Goal: Task Accomplishment & Management: Use online tool/utility

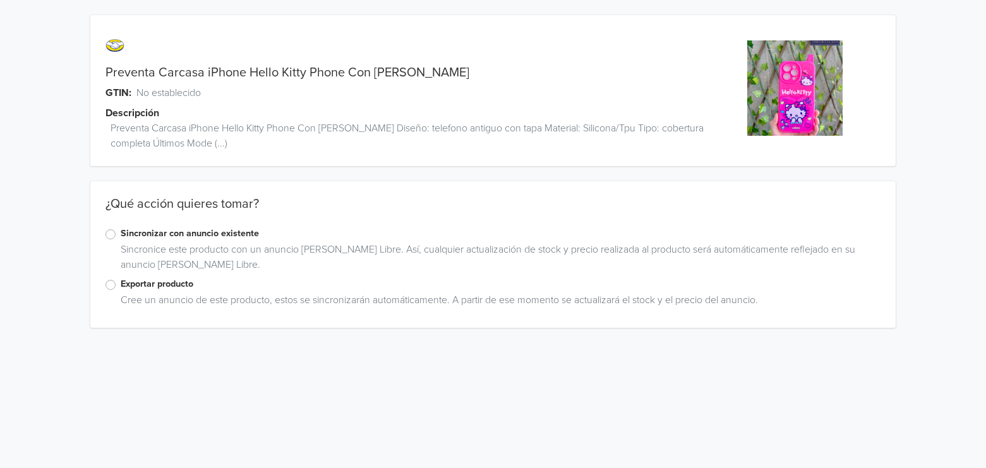
click at [206, 227] on label "Sincronizar con anuncio existente" at bounding box center [501, 234] width 760 height 14
click at [0, 0] on input "Sincronizar con anuncio existente" at bounding box center [0, 0] width 0 height 0
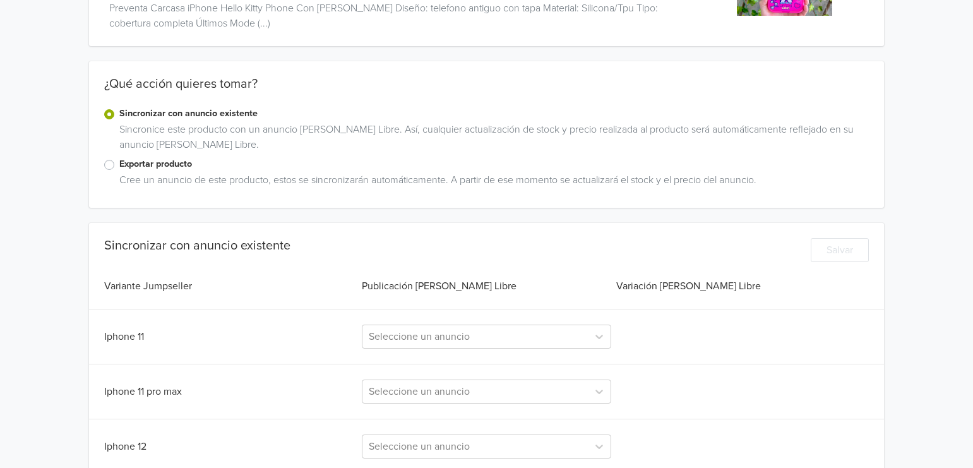
scroll to position [253, 0]
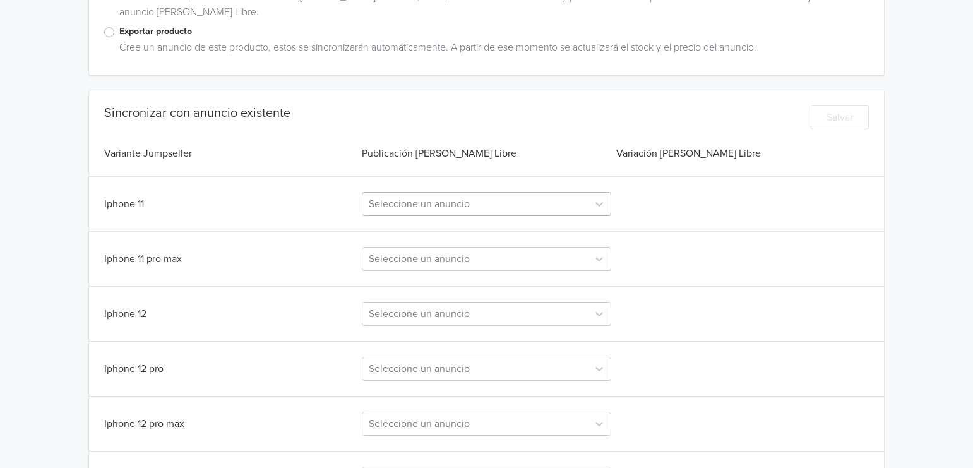
click at [433, 212] on div at bounding box center [475, 204] width 213 height 18
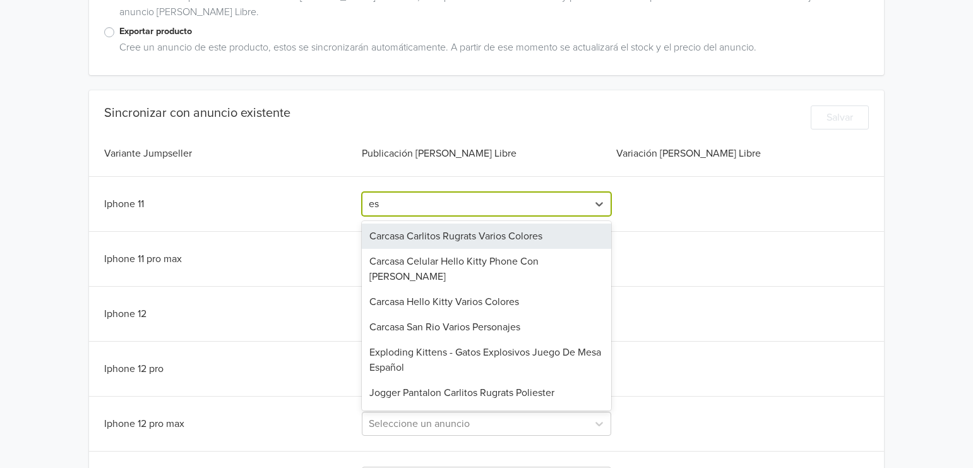
type input "esp"
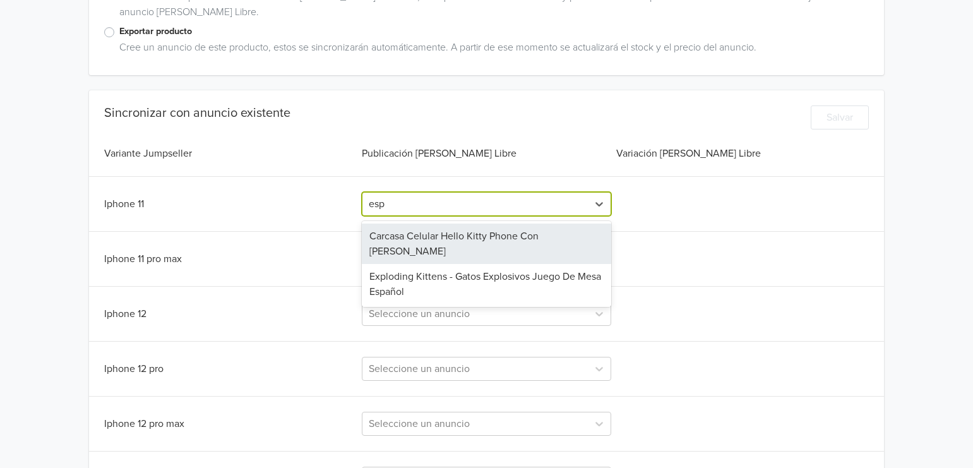
click at [491, 242] on div "Carcasa Celular Hello Kitty Phone Con [PERSON_NAME]" at bounding box center [487, 244] width 250 height 40
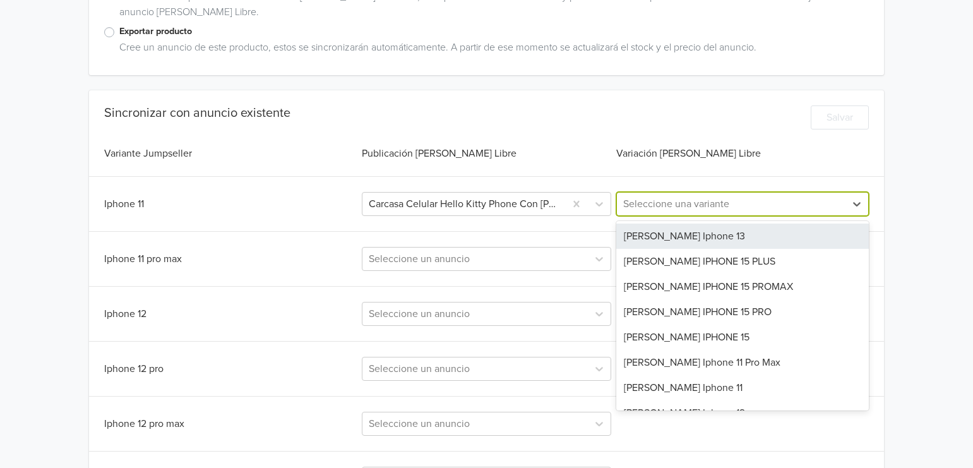
click at [729, 209] on div at bounding box center [731, 204] width 216 height 18
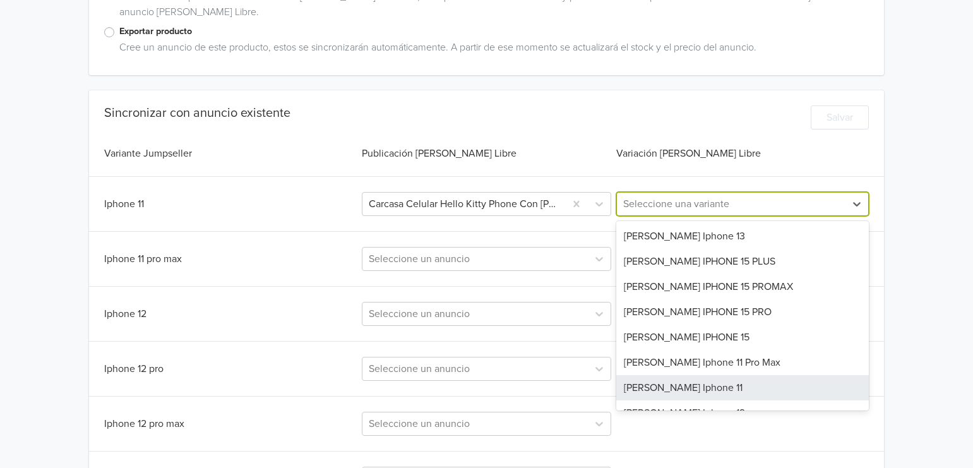
click at [681, 380] on div "[PERSON_NAME] Iphone 11" at bounding box center [742, 387] width 253 height 25
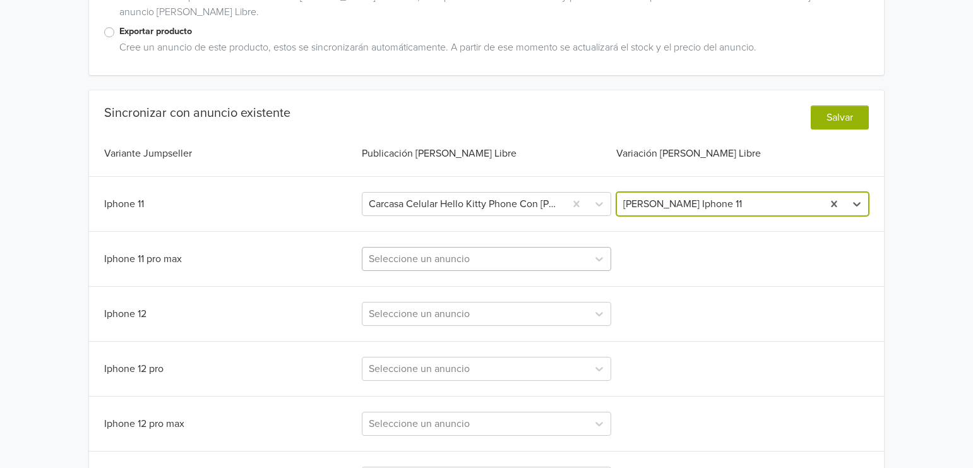
click at [485, 253] on div at bounding box center [475, 259] width 213 height 18
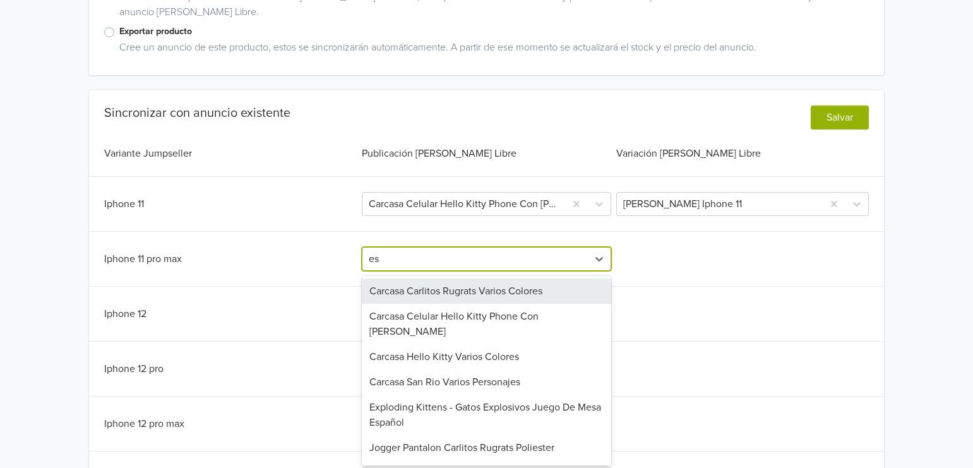
type input "esp"
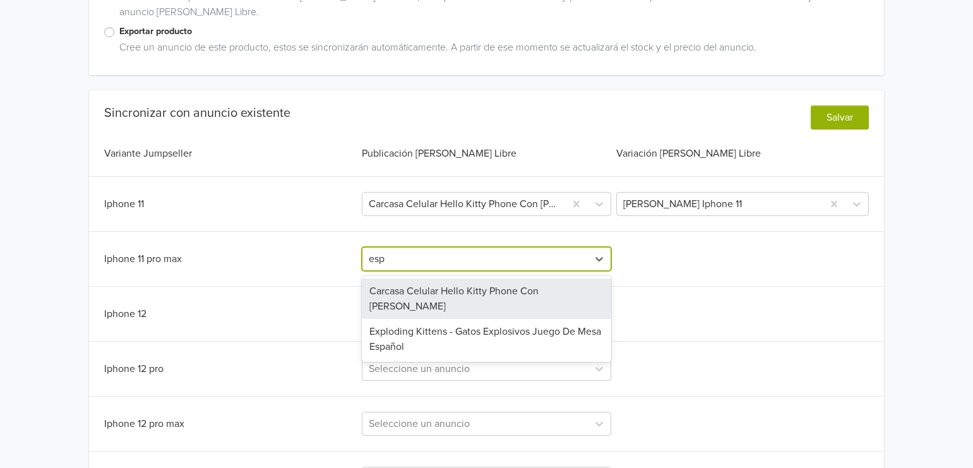
click at [501, 285] on div "Carcasa Celular Hello Kitty Phone Con [PERSON_NAME]" at bounding box center [487, 299] width 250 height 40
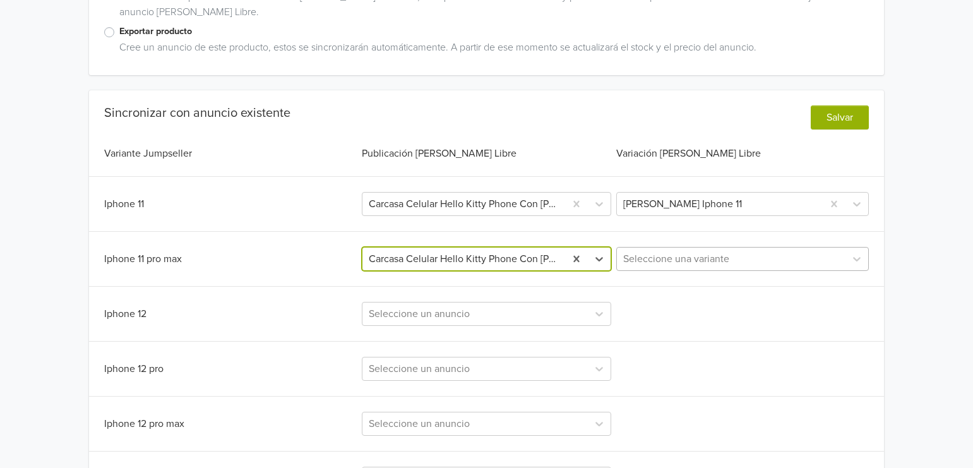
click at [654, 250] on div at bounding box center [731, 259] width 216 height 18
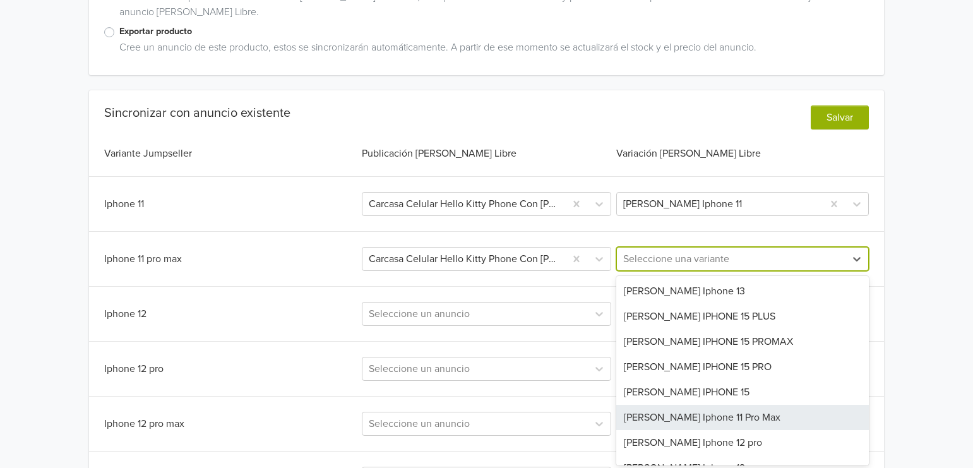
click at [708, 414] on div "[PERSON_NAME] Iphone 11 Pro Max" at bounding box center [742, 417] width 253 height 25
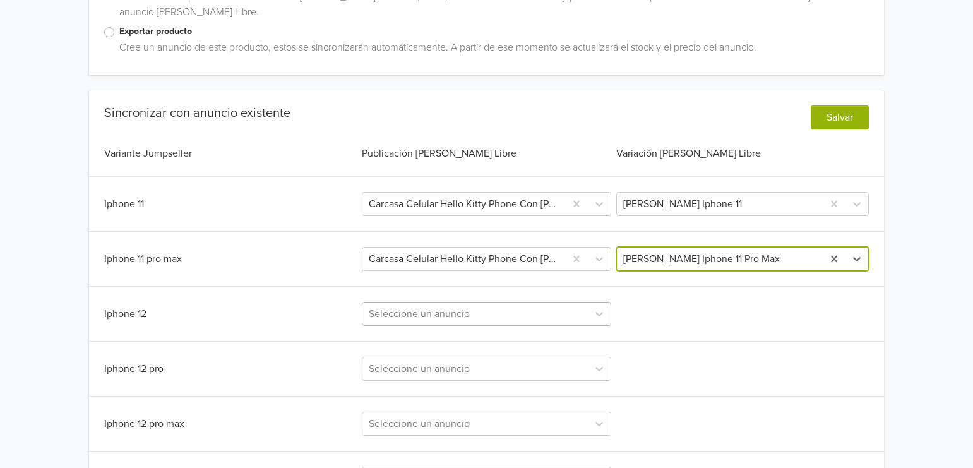
click at [526, 306] on div at bounding box center [475, 314] width 213 height 18
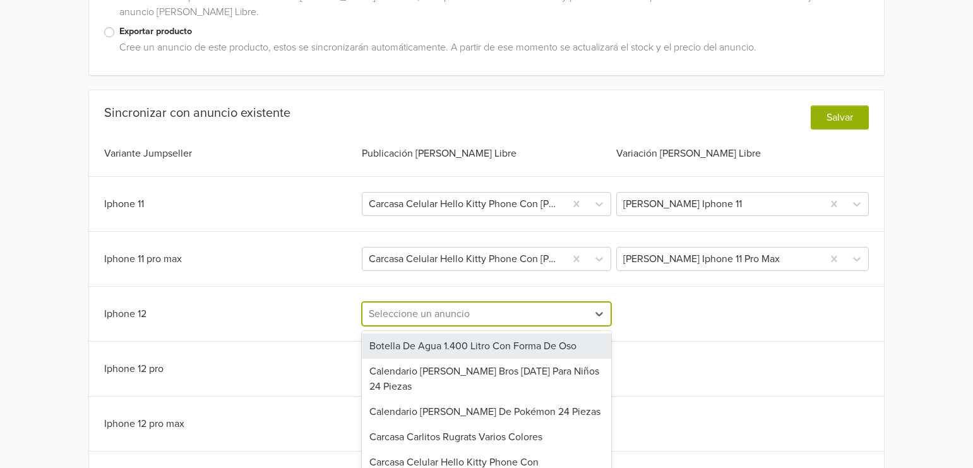
scroll to position [311, 0]
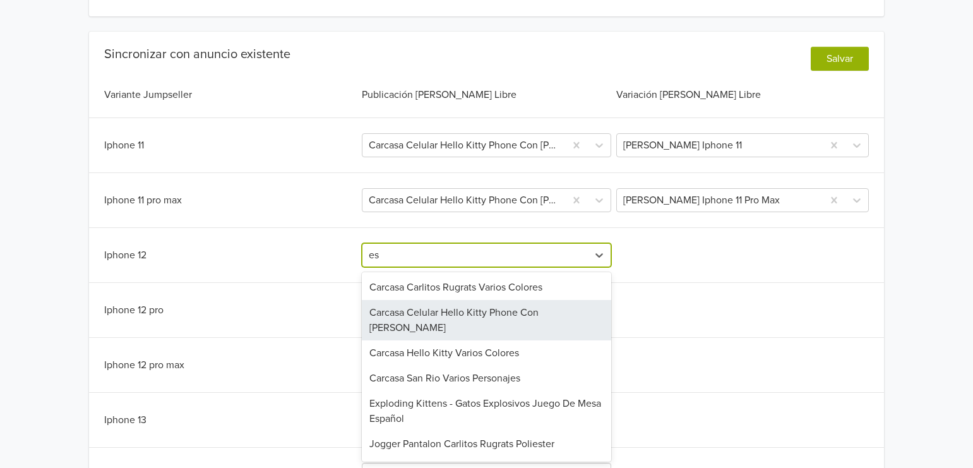
type input "esp"
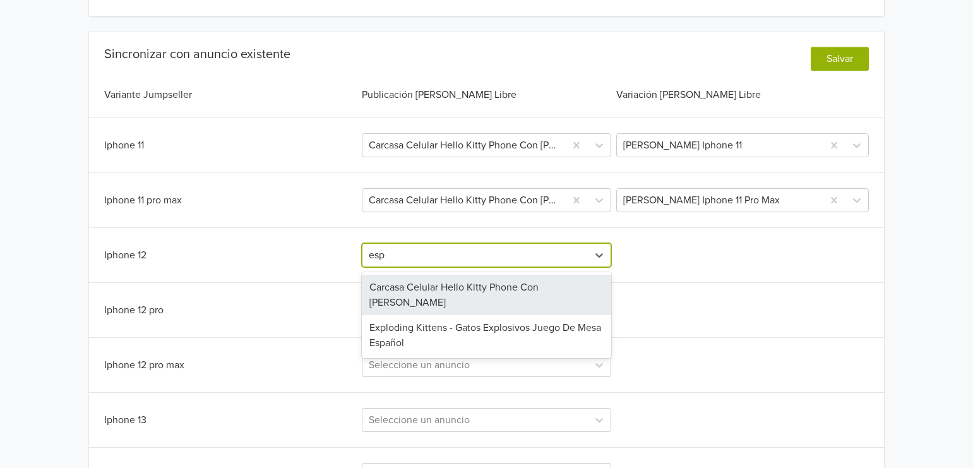
click at [534, 295] on div "Carcasa Celular Hello Kitty Phone Con [PERSON_NAME]" at bounding box center [487, 295] width 250 height 40
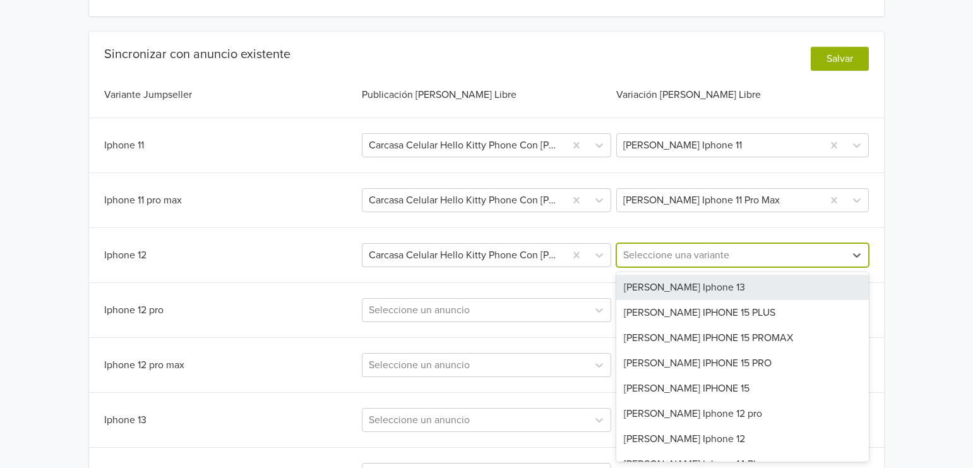
click at [660, 258] on div at bounding box center [731, 255] width 216 height 18
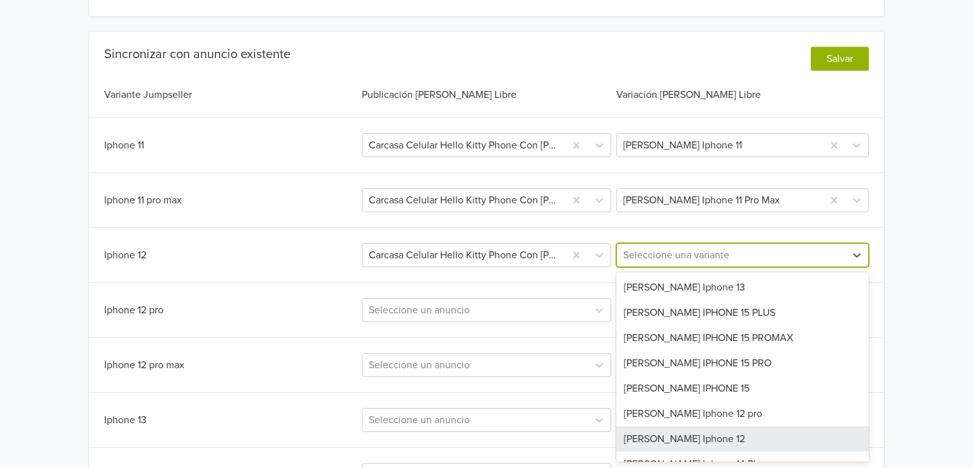
click at [683, 443] on div "[PERSON_NAME] Iphone 12" at bounding box center [742, 438] width 253 height 25
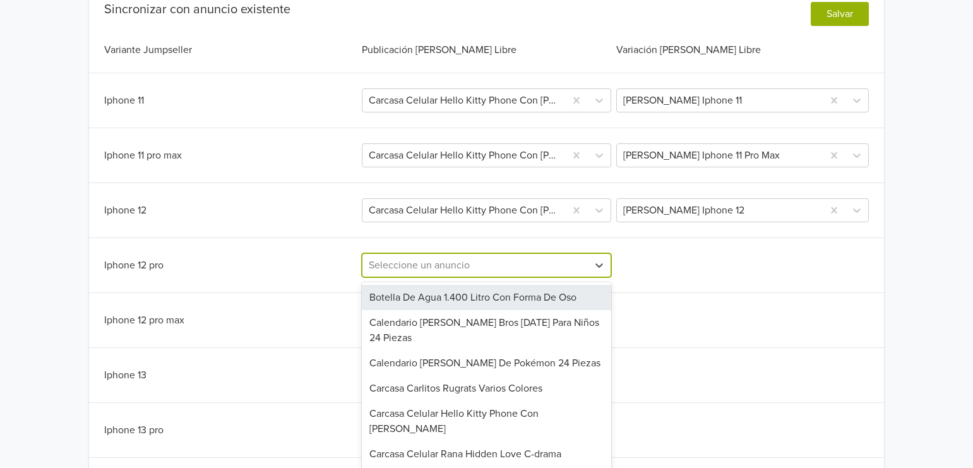
click at [448, 277] on div "219 results available. Use Up and Down to choose options, press Enter to select…" at bounding box center [487, 265] width 250 height 24
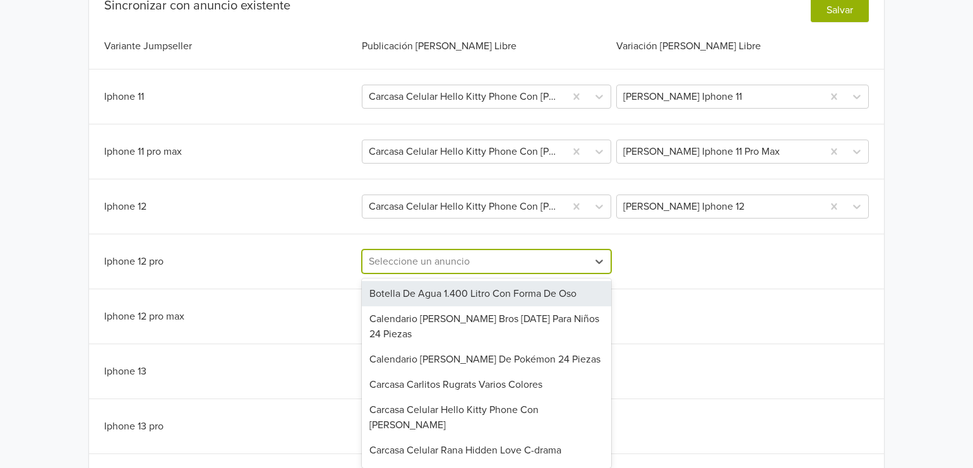
scroll to position [367, 0]
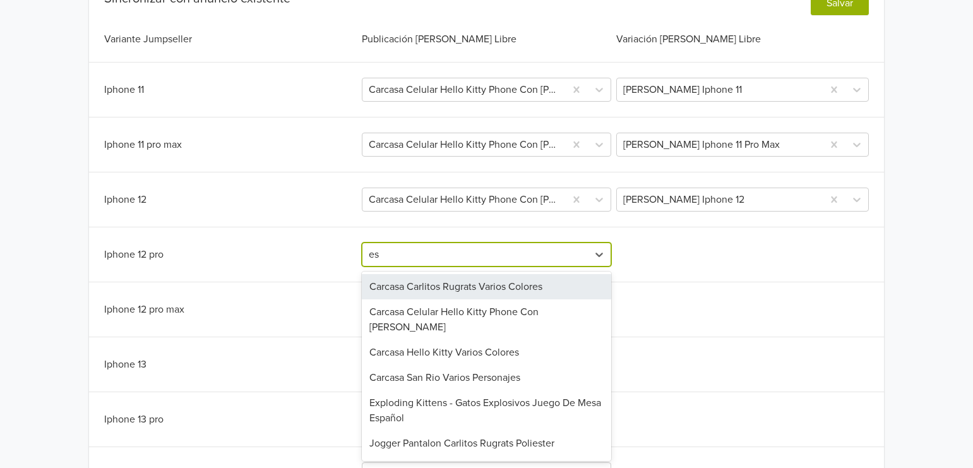
type input "esp"
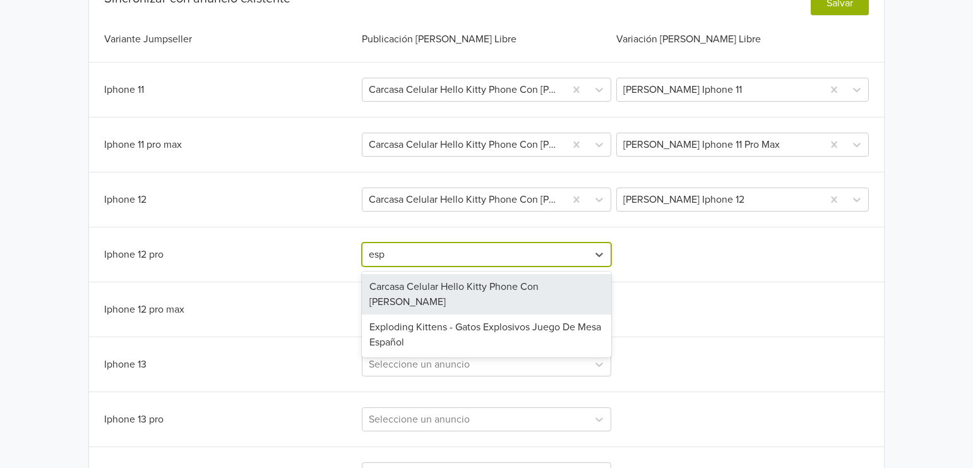
click at [496, 291] on div "Carcasa Celular Hello Kitty Phone Con [PERSON_NAME]" at bounding box center [487, 294] width 250 height 40
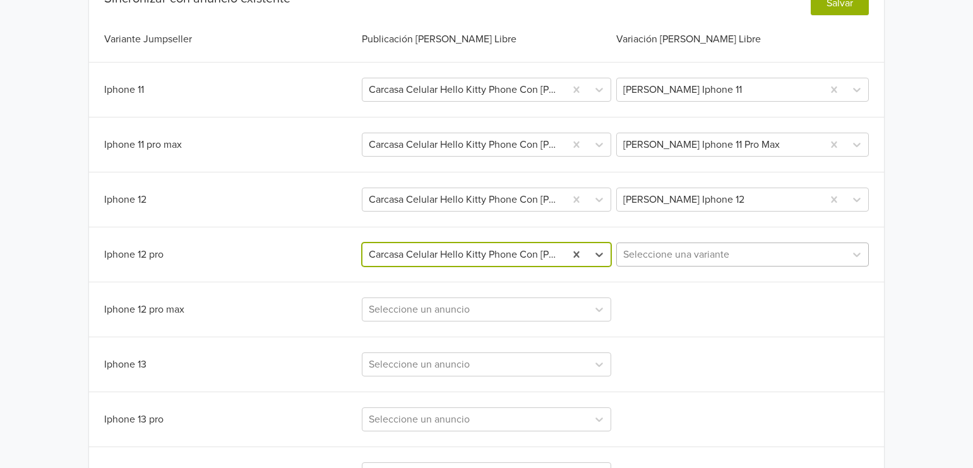
click at [702, 249] on div at bounding box center [731, 255] width 216 height 18
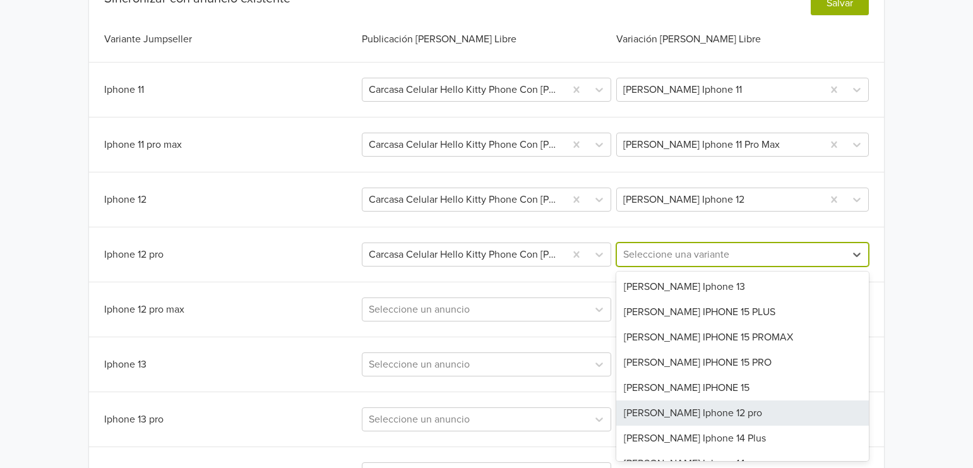
click at [766, 416] on div "[PERSON_NAME] Iphone 12 pro" at bounding box center [742, 412] width 253 height 25
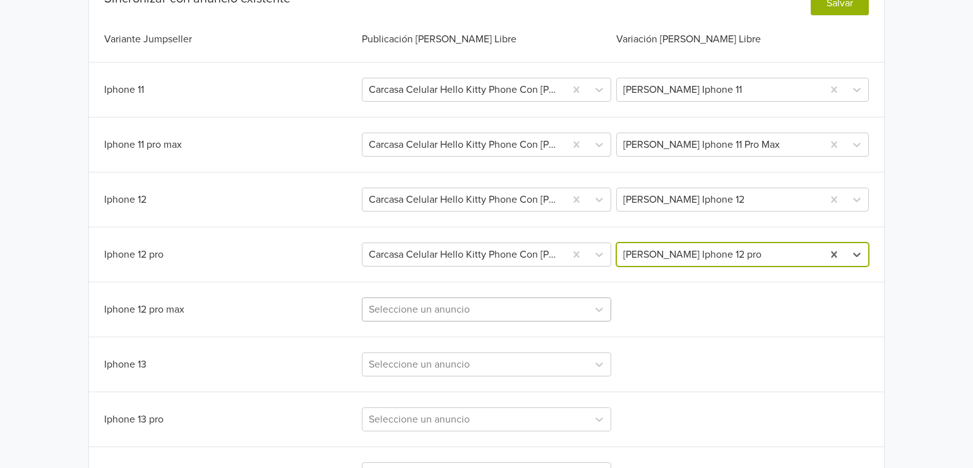
click at [494, 306] on div "Seleccione un anuncio" at bounding box center [487, 309] width 250 height 24
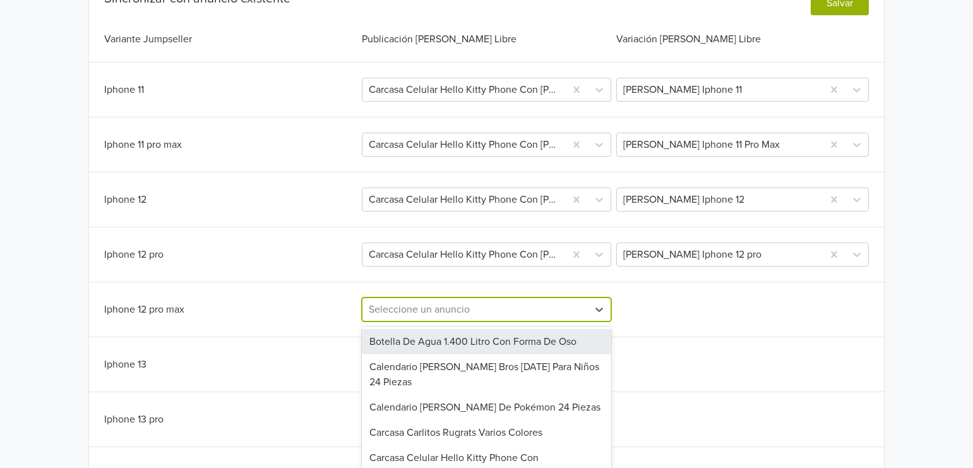
scroll to position [423, 0]
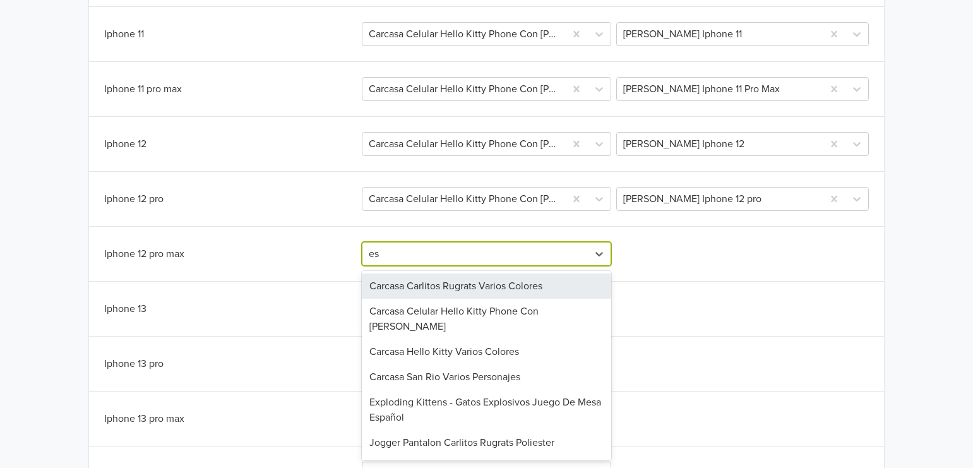
type input "esp"
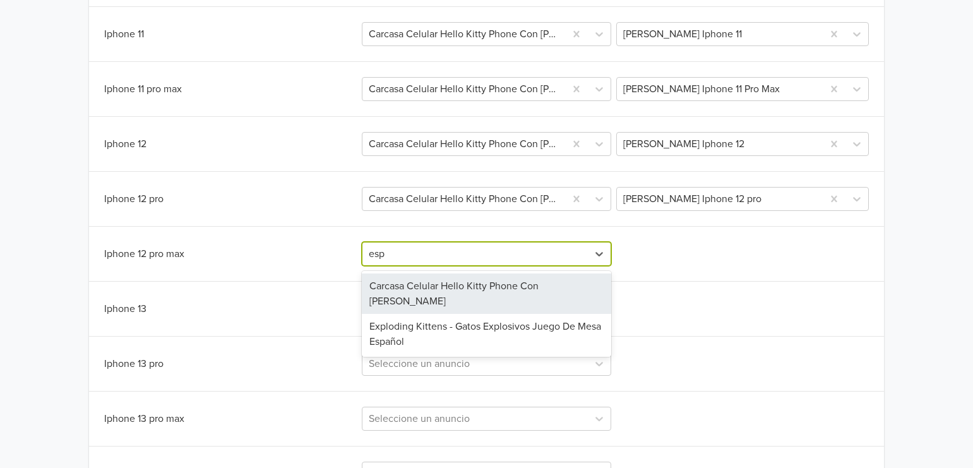
click at [539, 285] on div "Carcasa Celular Hello Kitty Phone Con [PERSON_NAME]" at bounding box center [487, 293] width 250 height 40
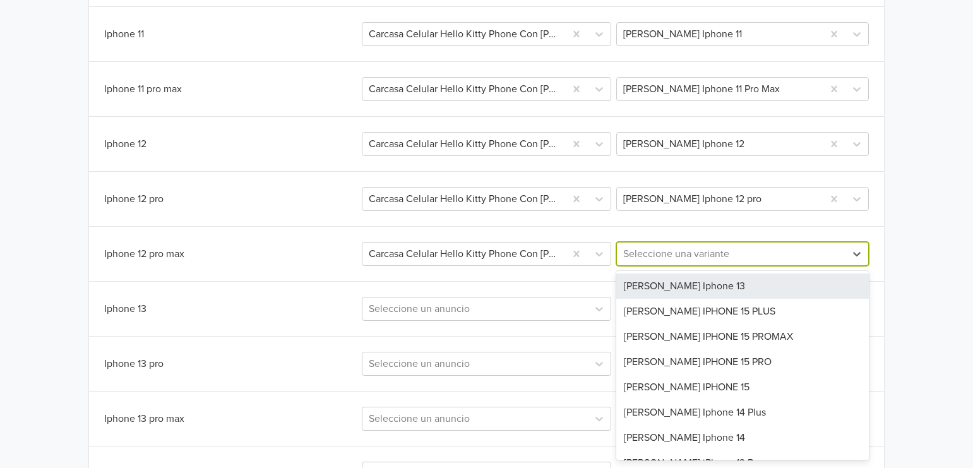
click at [740, 249] on div at bounding box center [731, 254] width 216 height 18
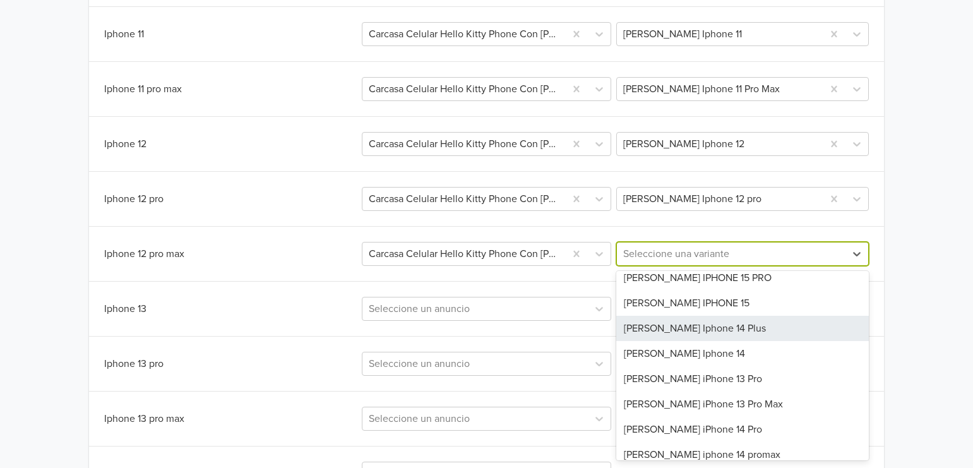
scroll to position [0, 0]
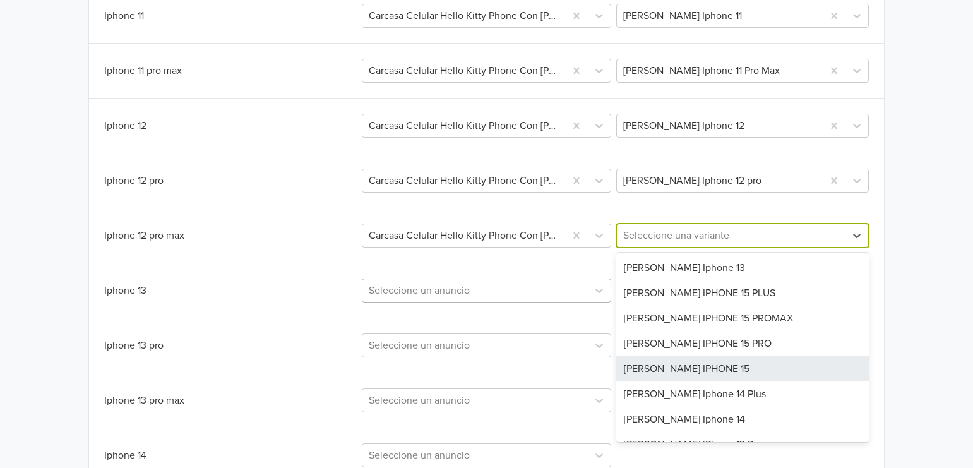
click at [491, 303] on div "Seleccione un anuncio" at bounding box center [487, 291] width 250 height 24
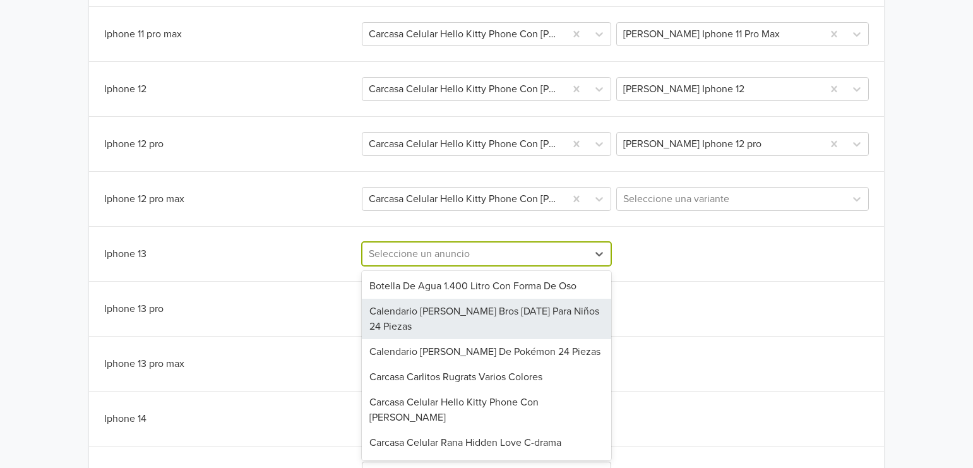
scroll to position [478, 0]
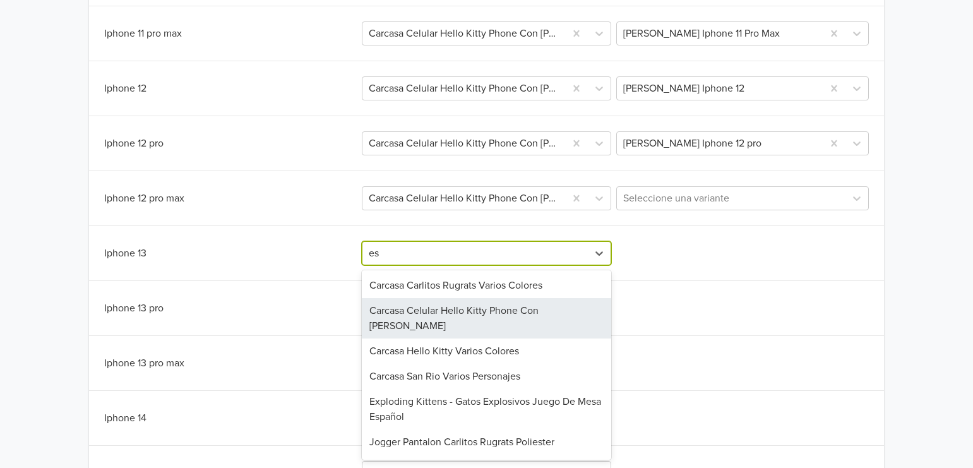
type input "esp"
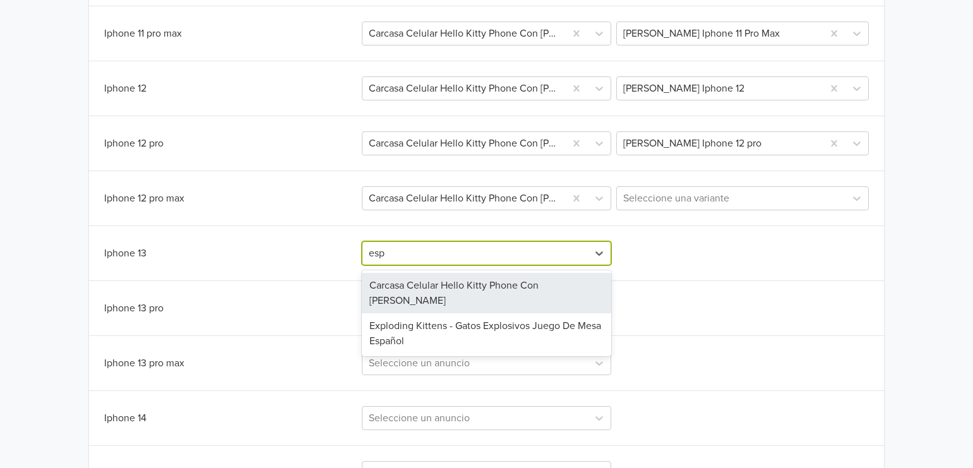
click at [518, 294] on div "Carcasa Celular Hello Kitty Phone Con [PERSON_NAME]" at bounding box center [487, 293] width 250 height 40
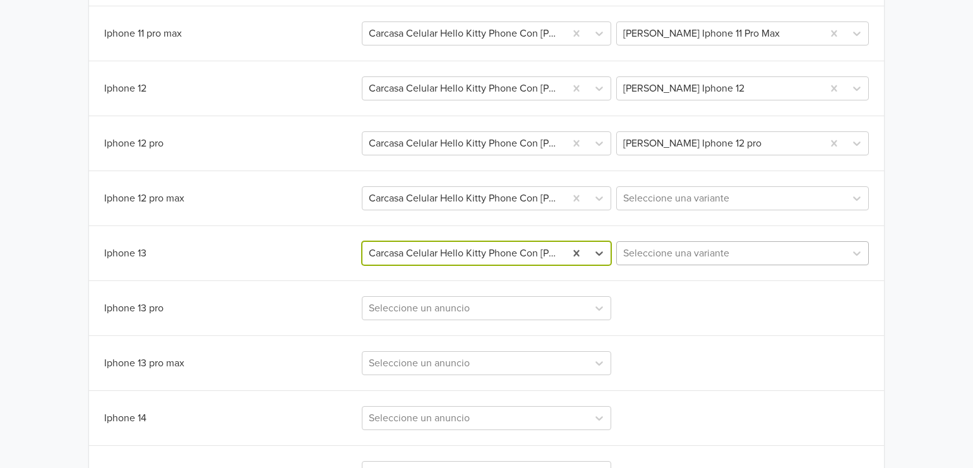
click at [728, 257] on div at bounding box center [731, 253] width 216 height 18
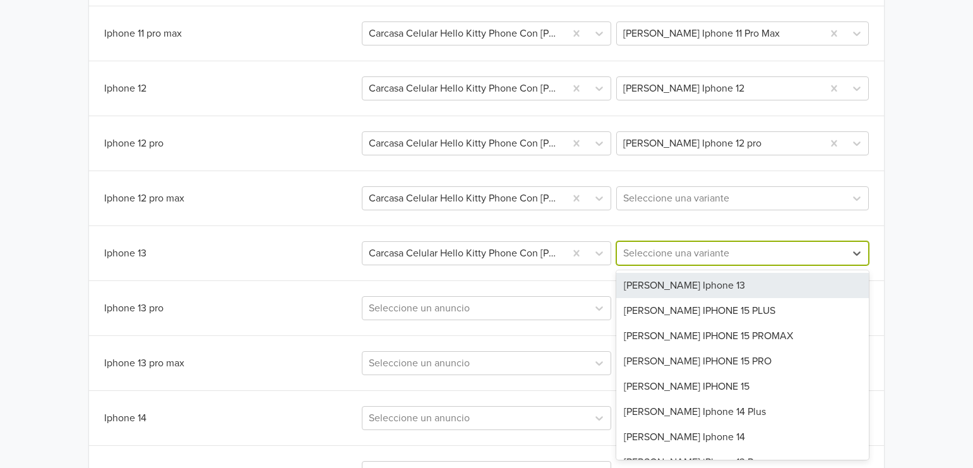
click at [728, 286] on div "[PERSON_NAME] Iphone 13" at bounding box center [742, 285] width 253 height 25
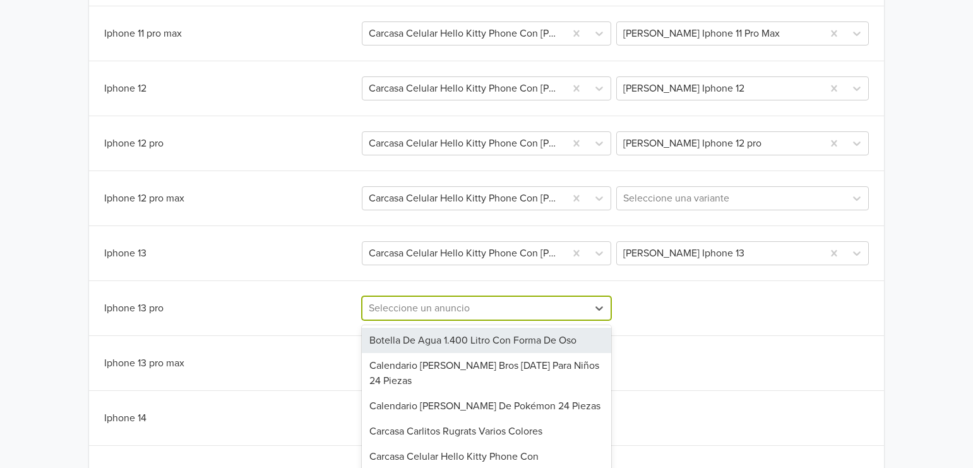
click at [533, 320] on div "219 results available. Use Up and Down to choose options, press Enter to select…" at bounding box center [487, 308] width 250 height 24
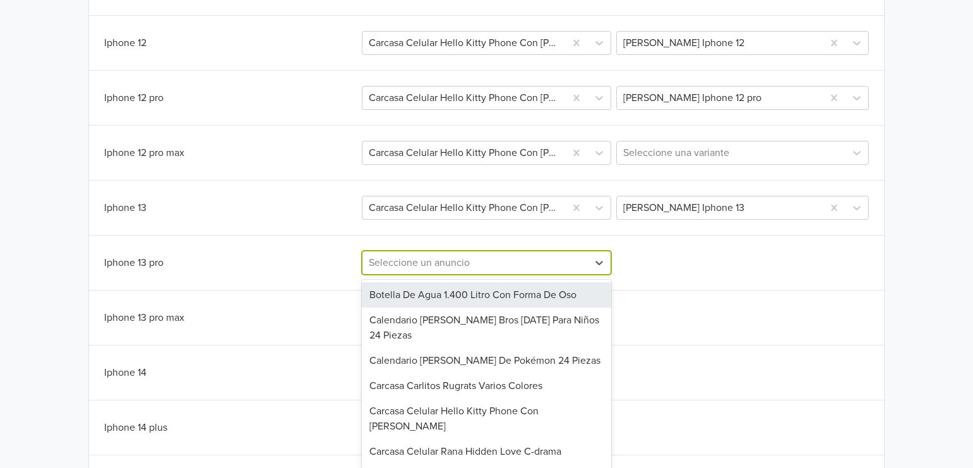
scroll to position [534, 0]
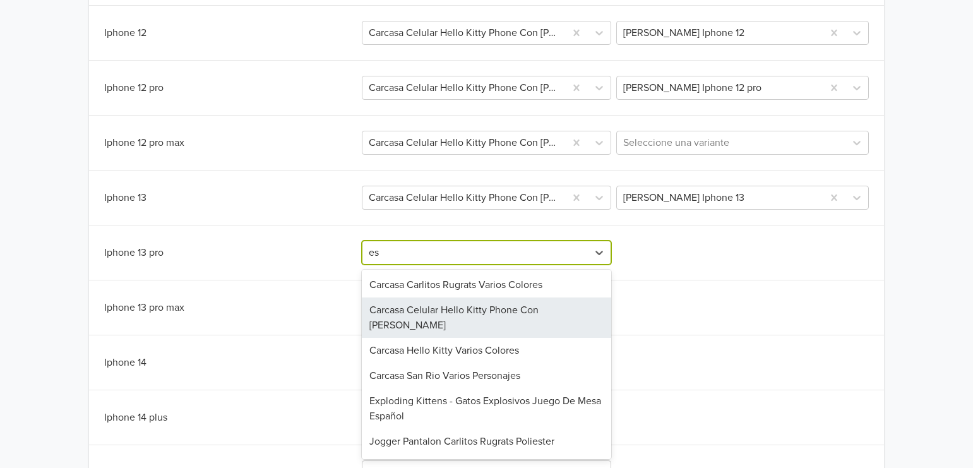
type input "esp"
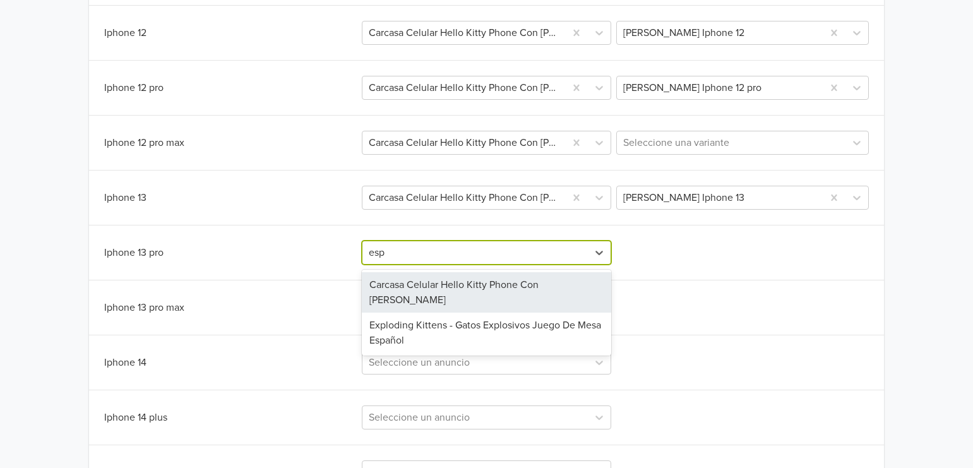
click at [556, 290] on div "Carcasa Celular Hello Kitty Phone Con [PERSON_NAME]" at bounding box center [487, 292] width 250 height 40
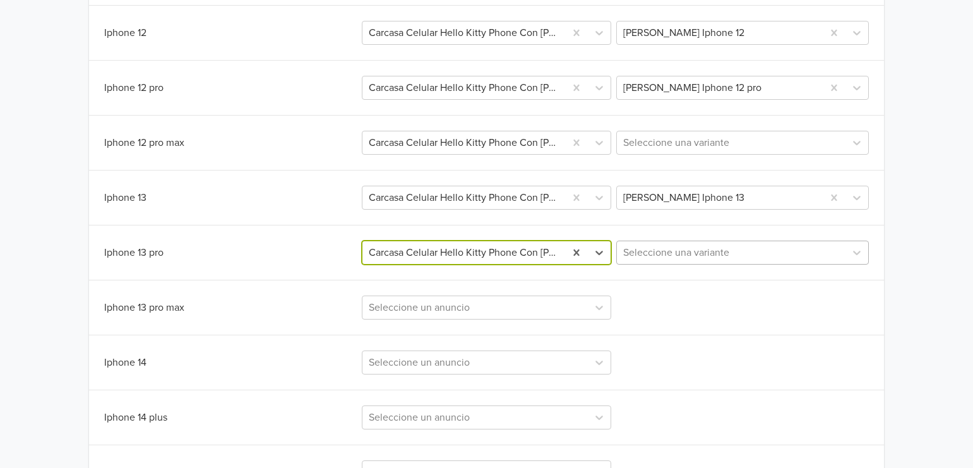
click at [687, 255] on div at bounding box center [731, 253] width 216 height 18
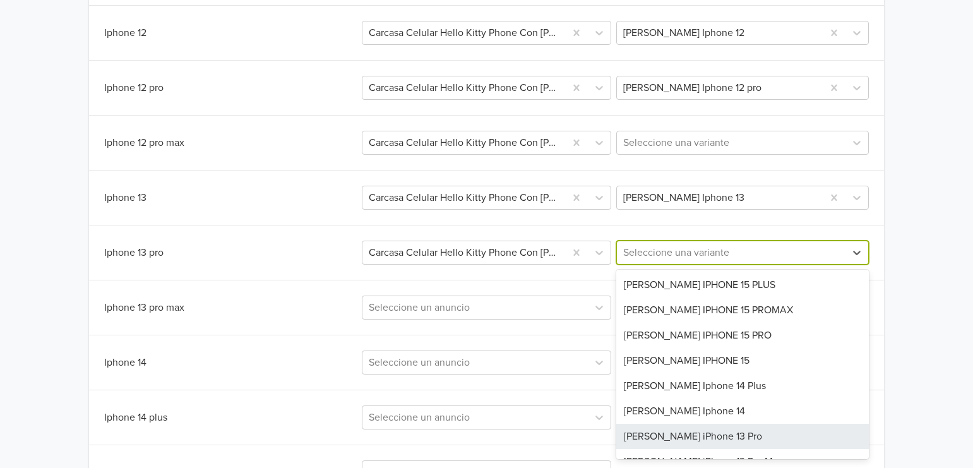
click at [703, 437] on div "[PERSON_NAME] iPhone 13 Pro" at bounding box center [742, 436] width 253 height 25
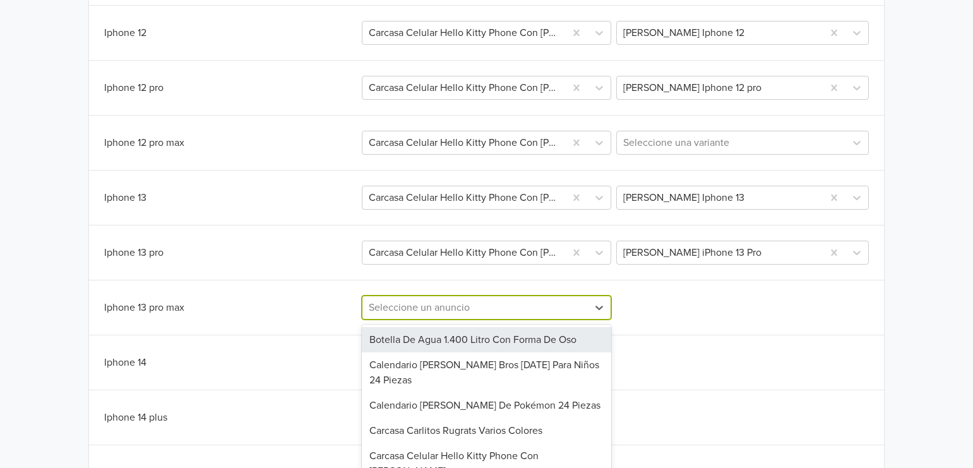
click at [459, 314] on div "219 results available. Use Up and Down to choose options, press Enter to select…" at bounding box center [487, 308] width 250 height 24
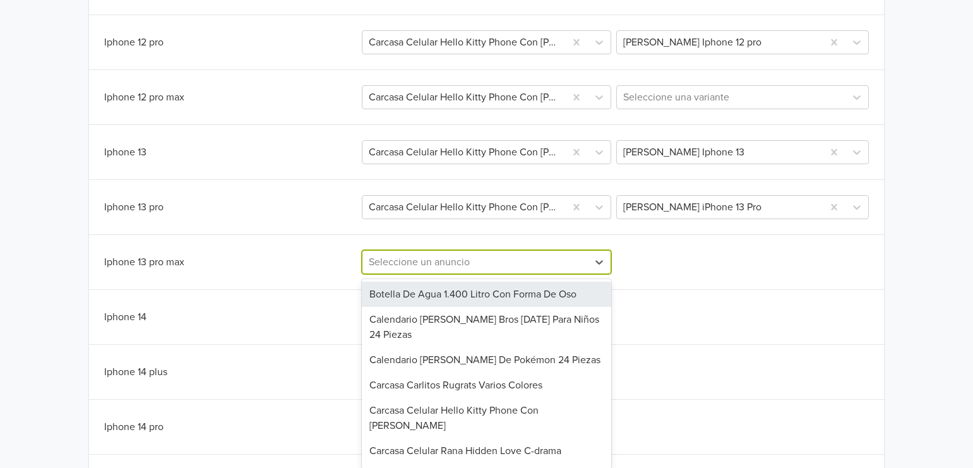
scroll to position [589, 0]
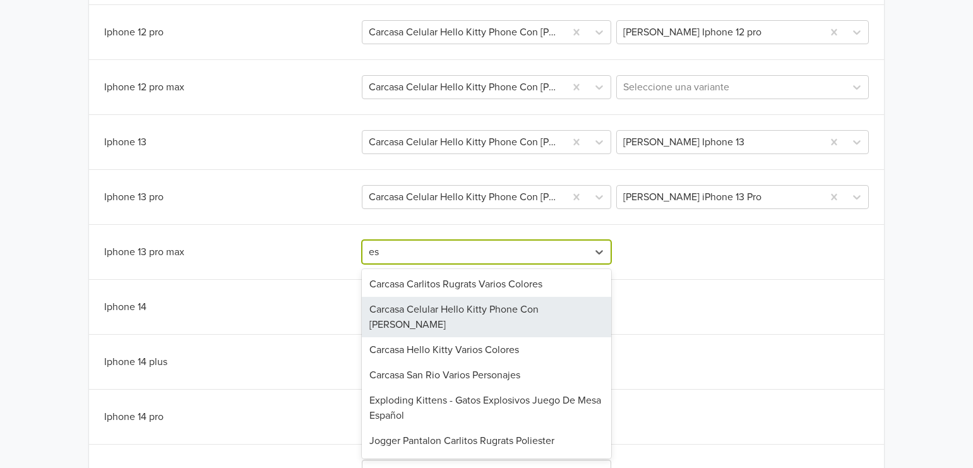
type input "esp"
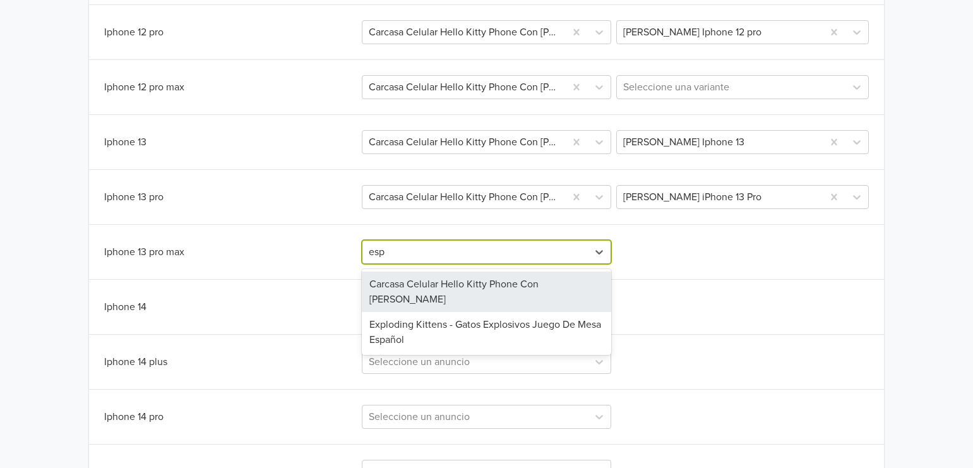
click at [517, 283] on div "Carcasa Celular Hello Kitty Phone Con [PERSON_NAME]" at bounding box center [487, 292] width 250 height 40
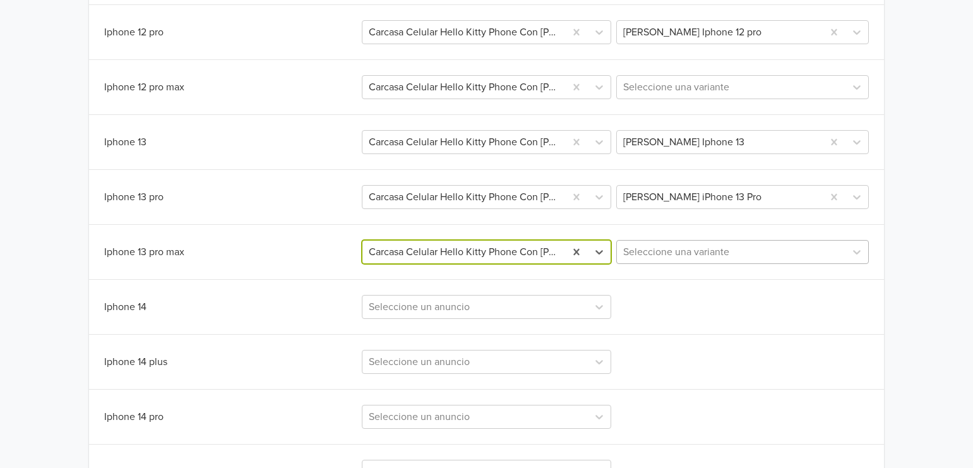
click at [697, 253] on div at bounding box center [731, 252] width 216 height 18
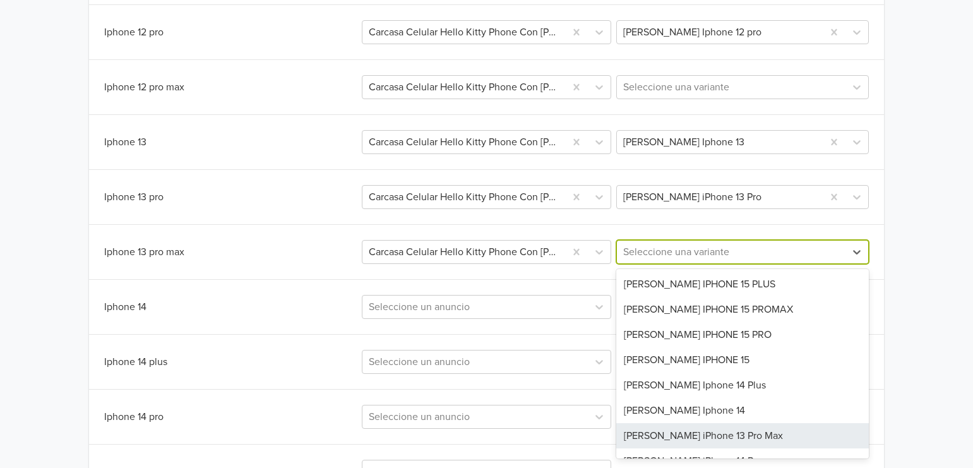
click at [700, 435] on div "[PERSON_NAME] iPhone 13 Pro Max" at bounding box center [742, 435] width 253 height 25
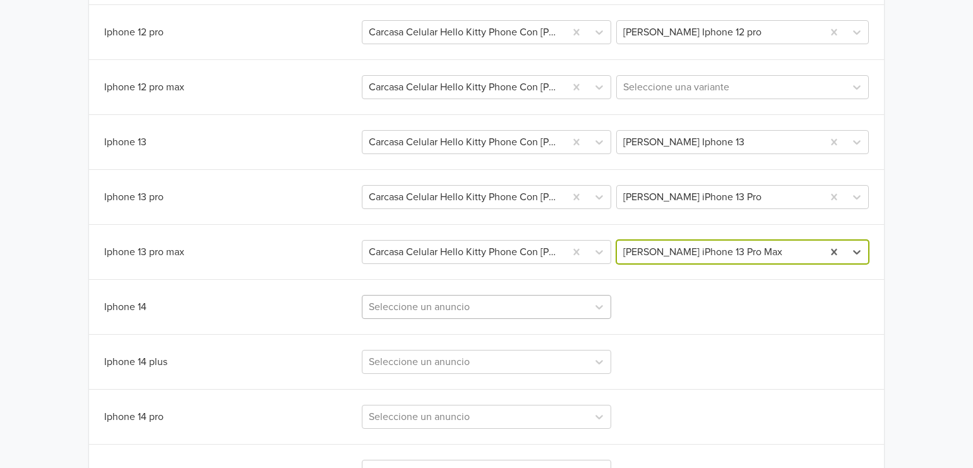
click at [493, 306] on div "Seleccione un anuncio" at bounding box center [487, 307] width 250 height 24
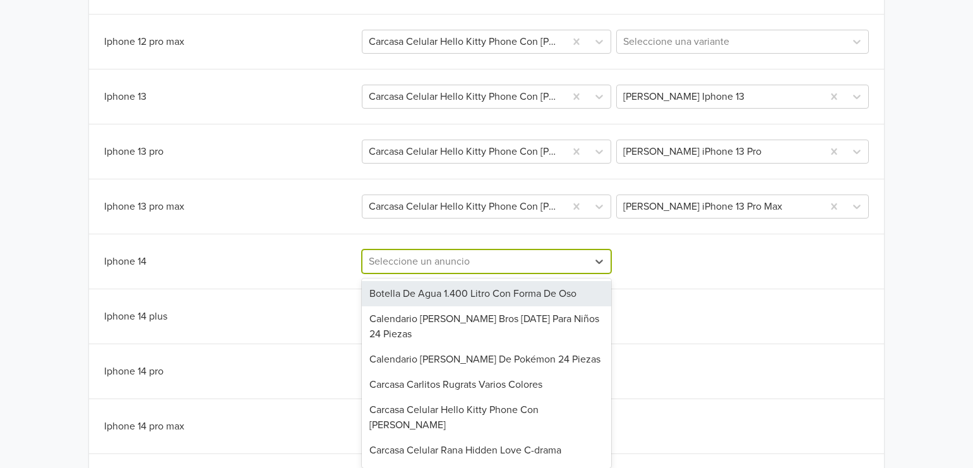
scroll to position [645, 0]
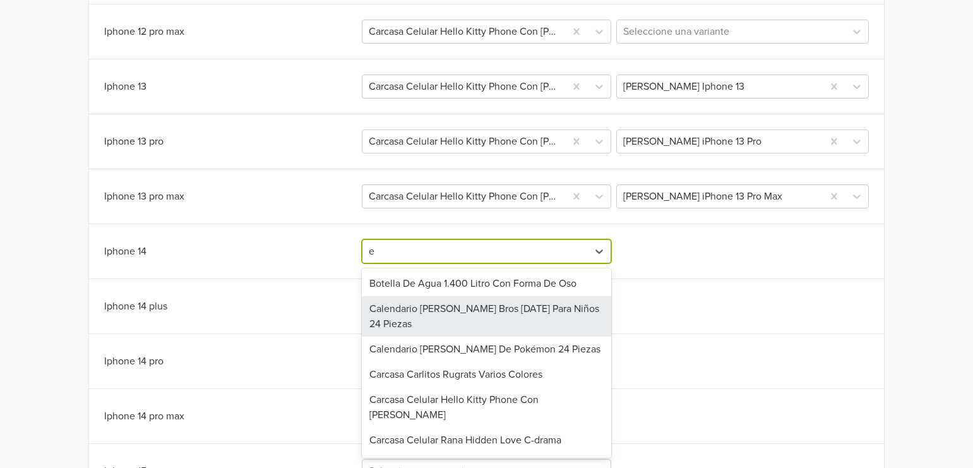
type input "es"
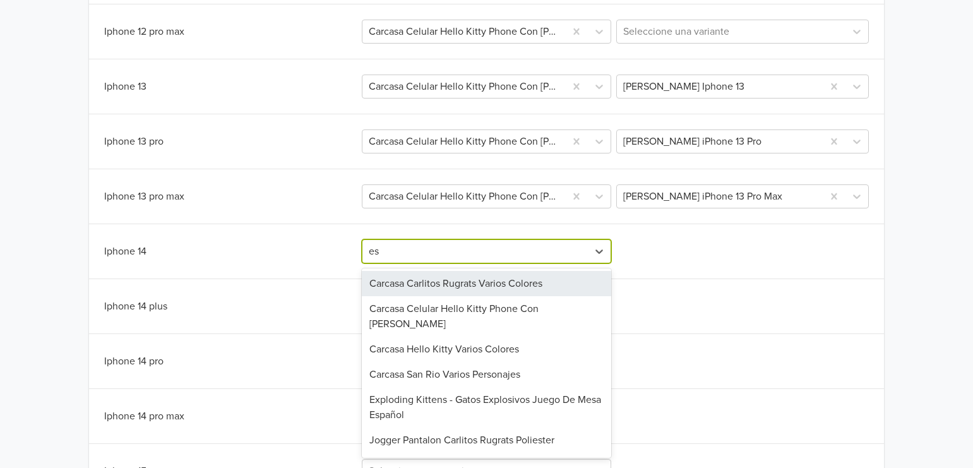
click at [543, 295] on div "Carcasa Carlitos Rugrats Varios Colores" at bounding box center [487, 283] width 250 height 25
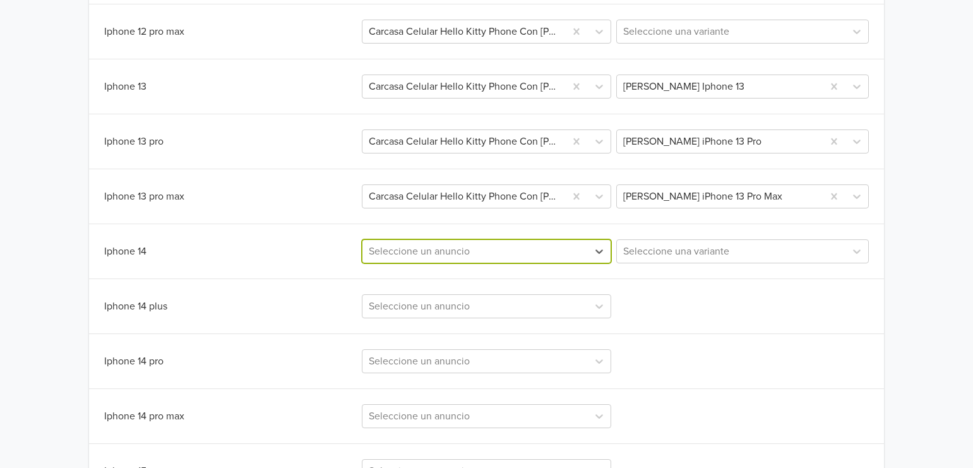
click at [517, 253] on div at bounding box center [475, 252] width 213 height 18
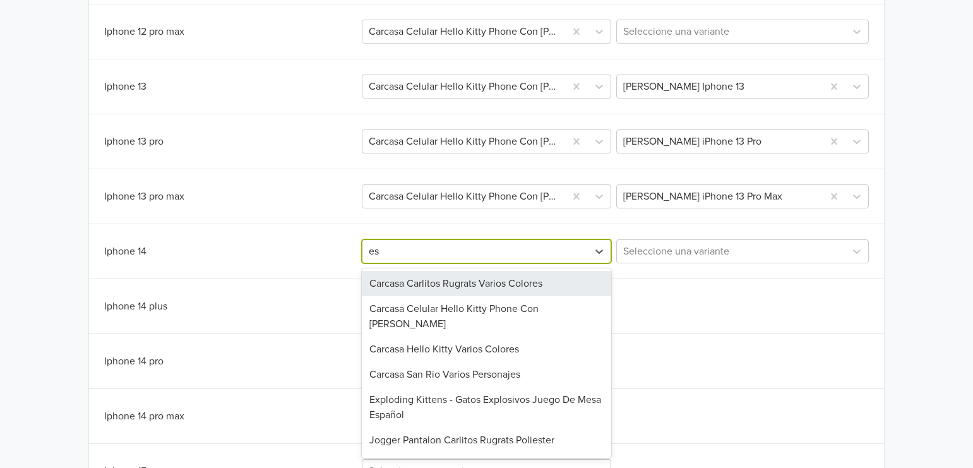
type input "esp"
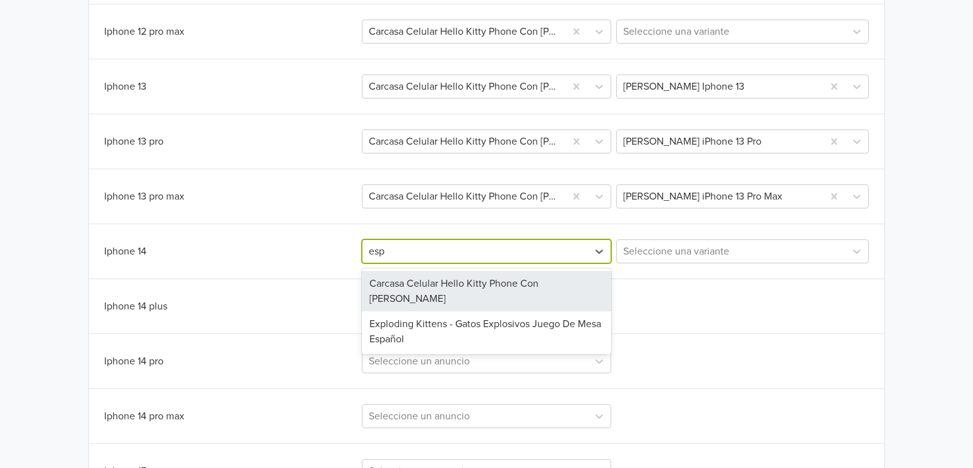
click at [523, 289] on div "Carcasa Celular Hello Kitty Phone Con [PERSON_NAME]" at bounding box center [487, 291] width 250 height 40
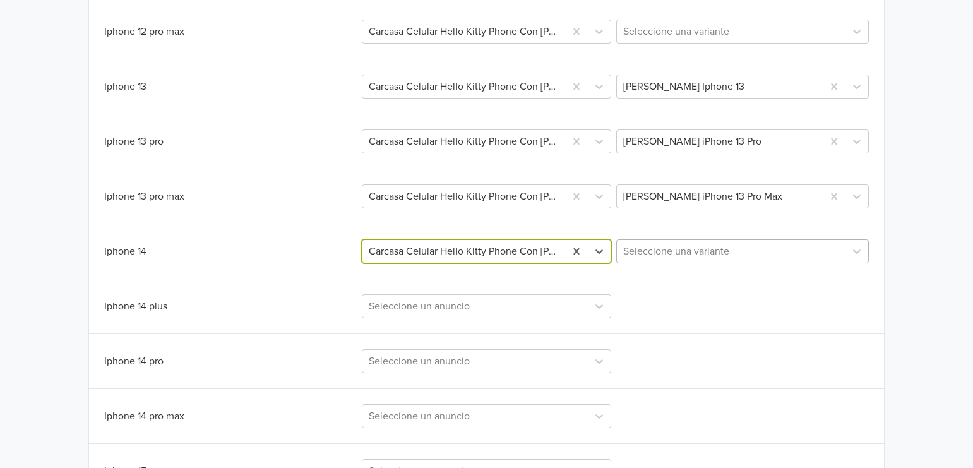
click at [695, 253] on div at bounding box center [731, 252] width 216 height 18
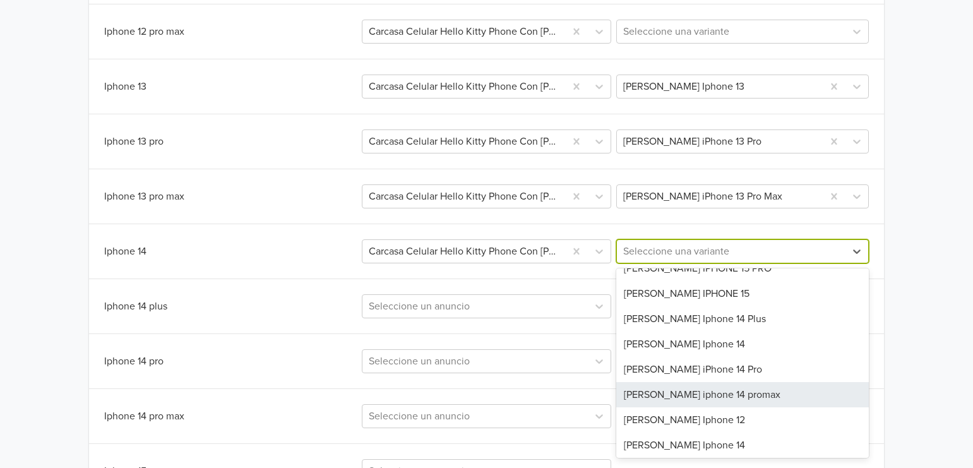
scroll to position [84, 0]
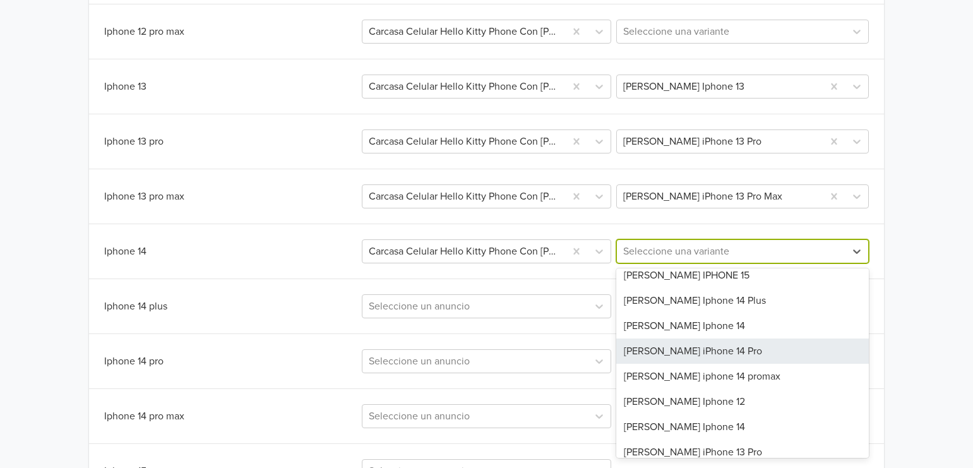
click at [731, 346] on div "[PERSON_NAME] iPhone 14 Pro" at bounding box center [742, 351] width 253 height 25
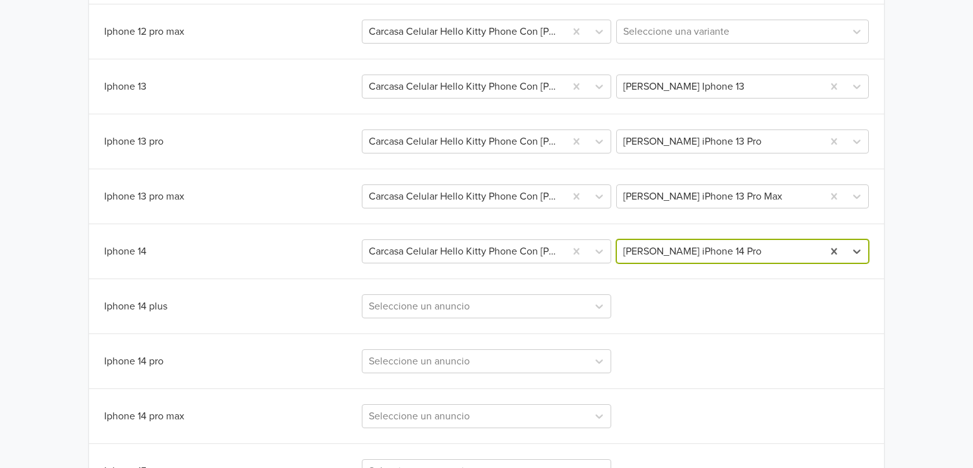
click at [715, 258] on div at bounding box center [719, 252] width 193 height 18
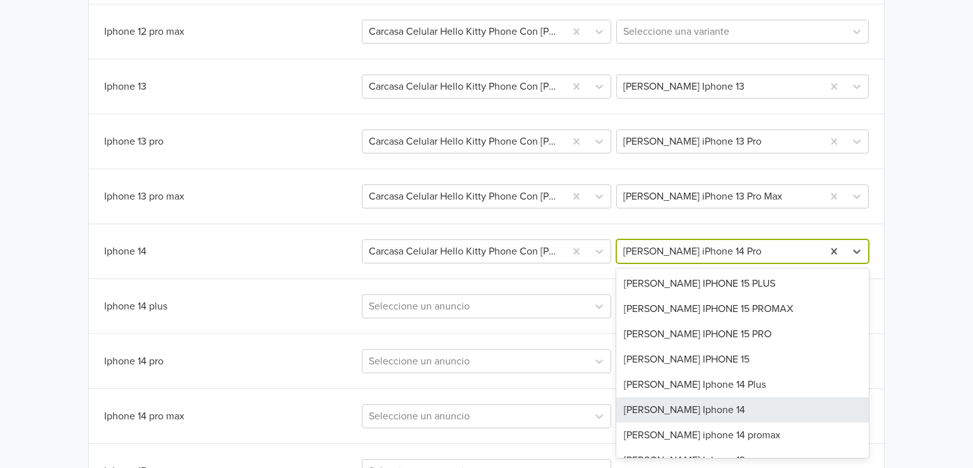
click at [678, 409] on div "[PERSON_NAME] Iphone 14" at bounding box center [742, 409] width 253 height 25
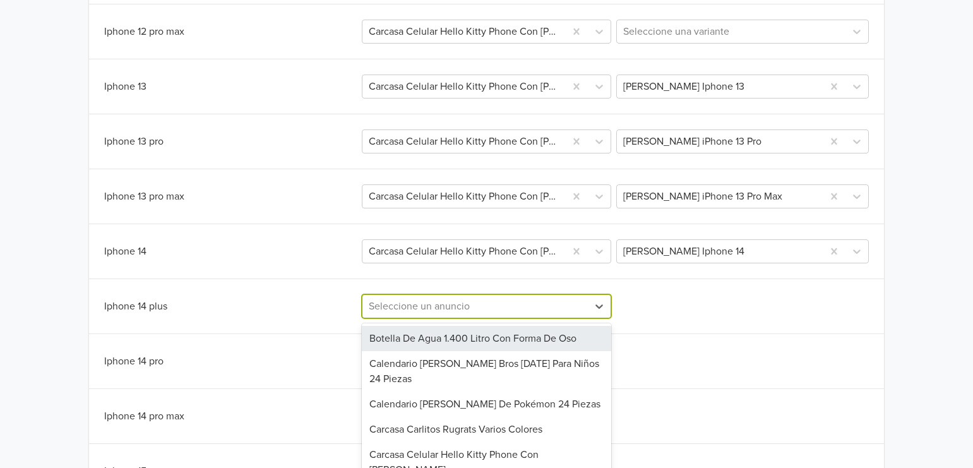
scroll to position [700, 0]
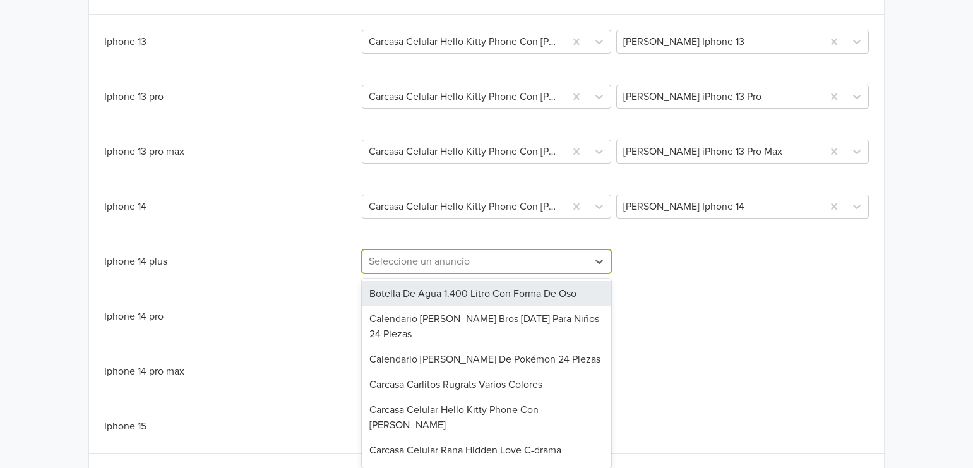
click at [517, 273] on div "219 results available. Use Up and Down to choose options, press Enter to select…" at bounding box center [487, 261] width 250 height 24
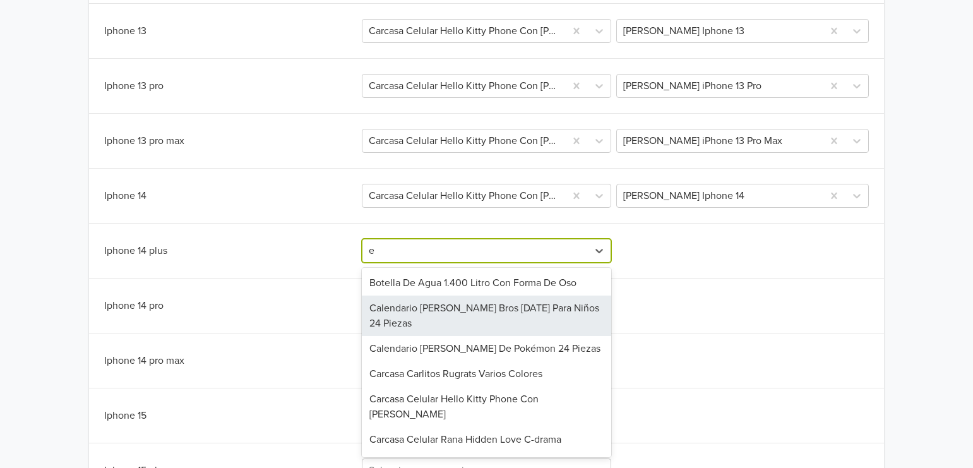
type input "es"
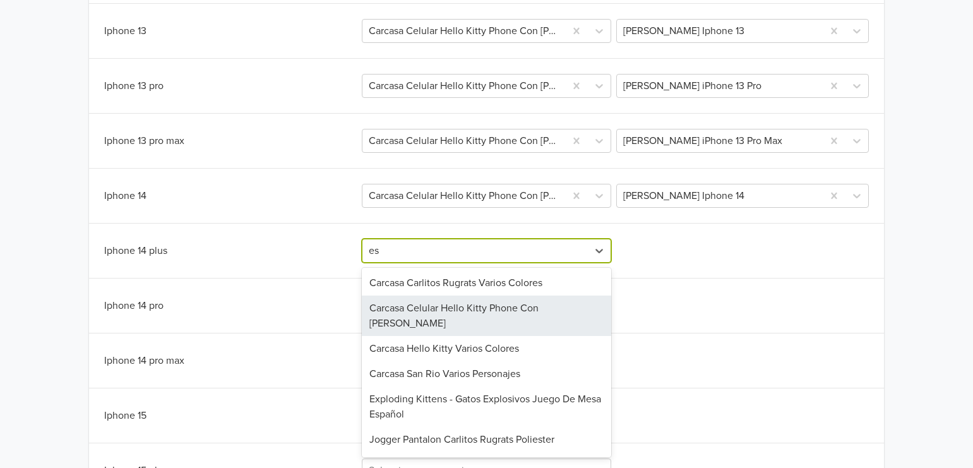
click at [539, 316] on div "Carcasa Celular Hello Kitty Phone Con [PERSON_NAME]" at bounding box center [487, 316] width 250 height 40
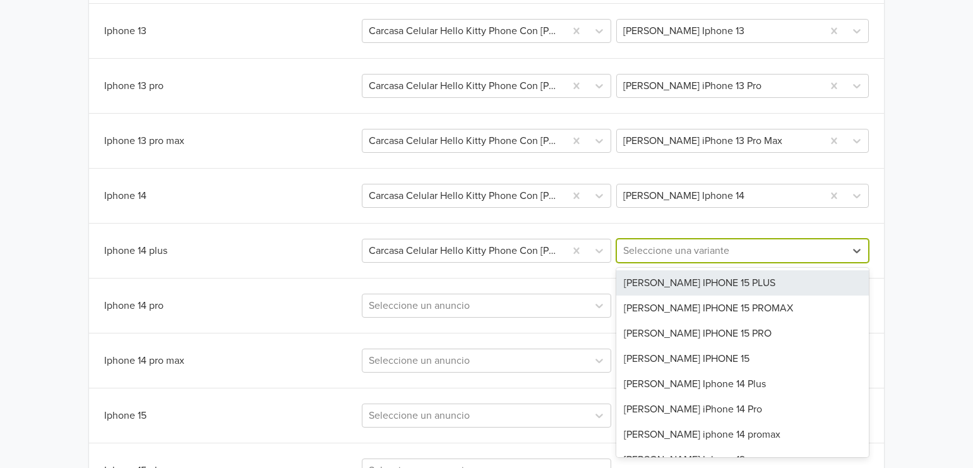
click at [683, 260] on div at bounding box center [731, 251] width 216 height 18
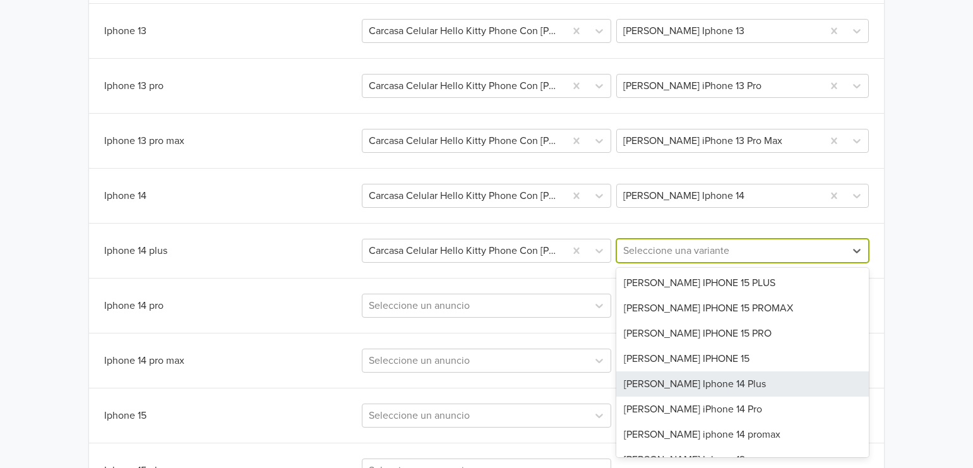
click at [729, 393] on div "[PERSON_NAME] Iphone 14 Plus" at bounding box center [742, 383] width 253 height 25
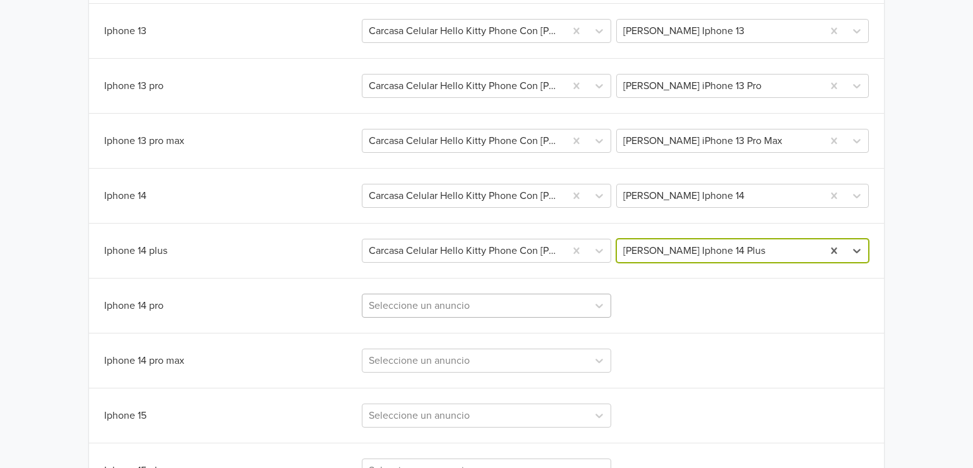
click at [476, 316] on div "Seleccione un anuncio" at bounding box center [487, 306] width 250 height 24
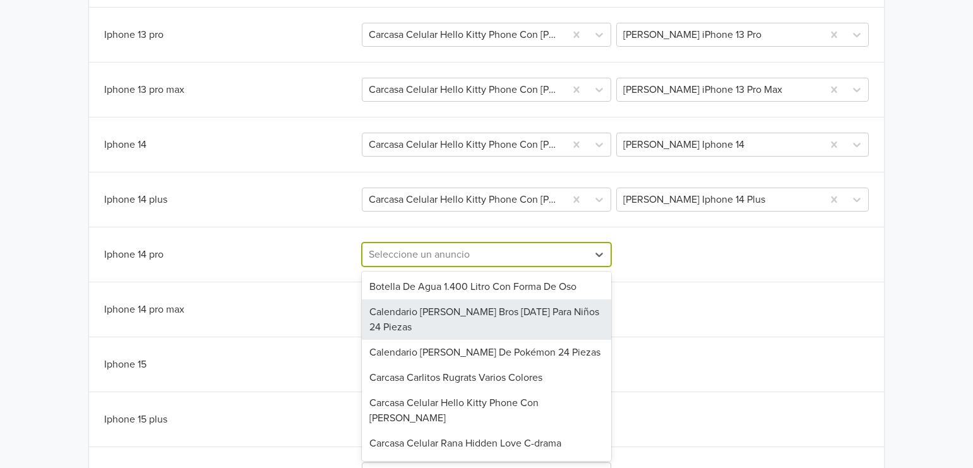
scroll to position [756, 0]
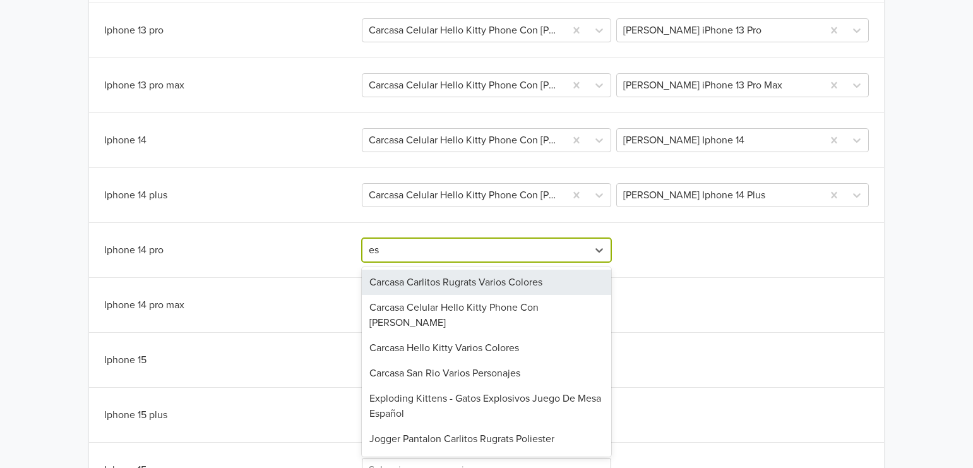
type input "esp"
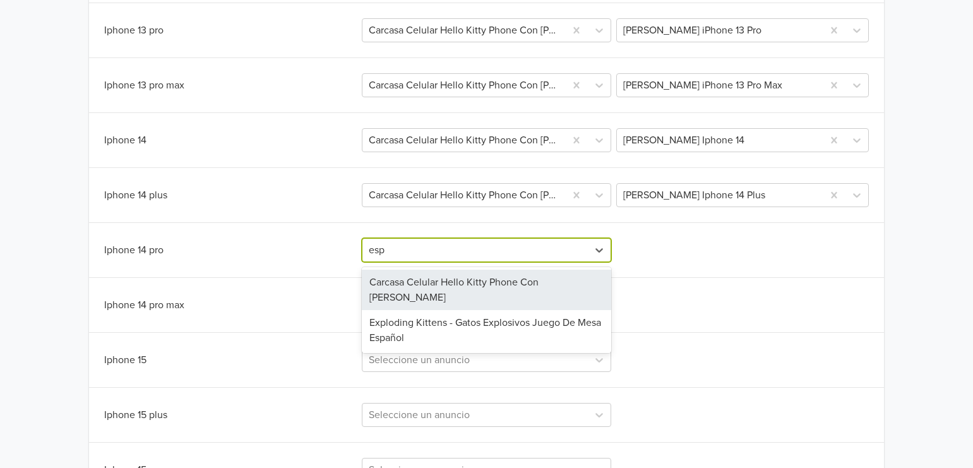
click at [503, 293] on div "Carcasa Celular Hello Kitty Phone Con [PERSON_NAME]" at bounding box center [487, 290] width 250 height 40
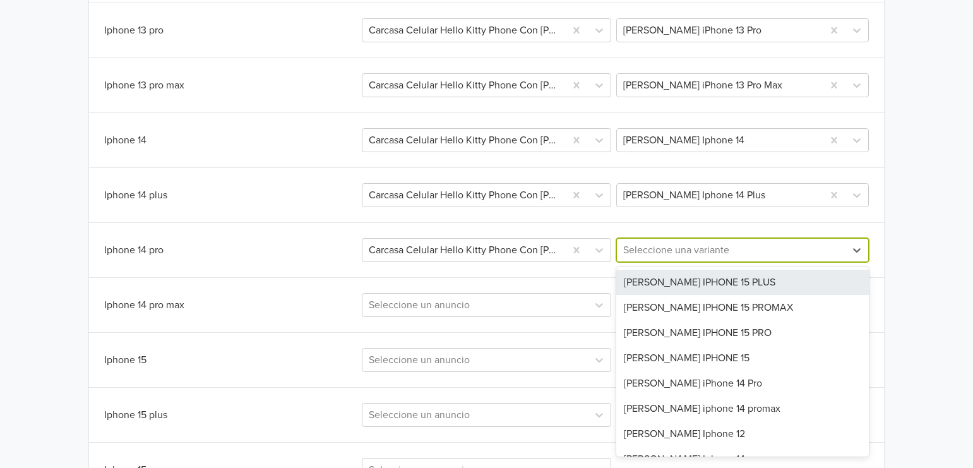
click at [691, 257] on div at bounding box center [731, 250] width 216 height 18
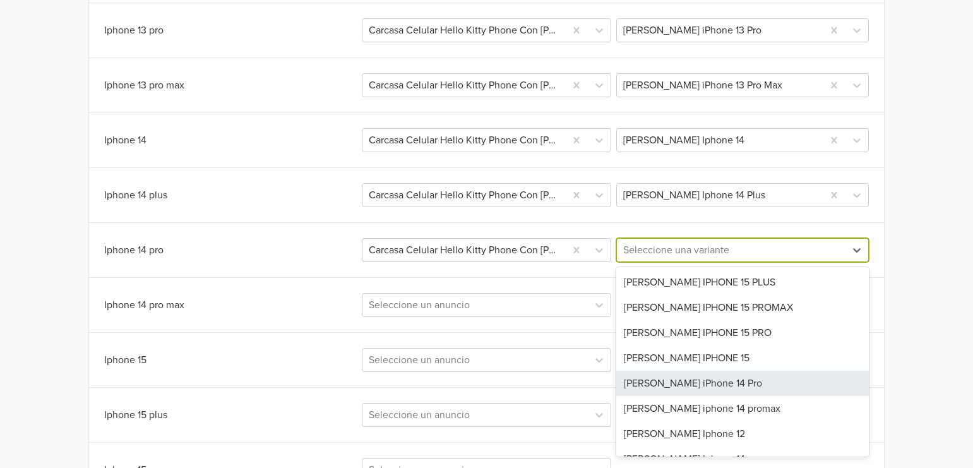
click at [698, 389] on div "[PERSON_NAME] iPhone 14 Pro" at bounding box center [742, 383] width 253 height 25
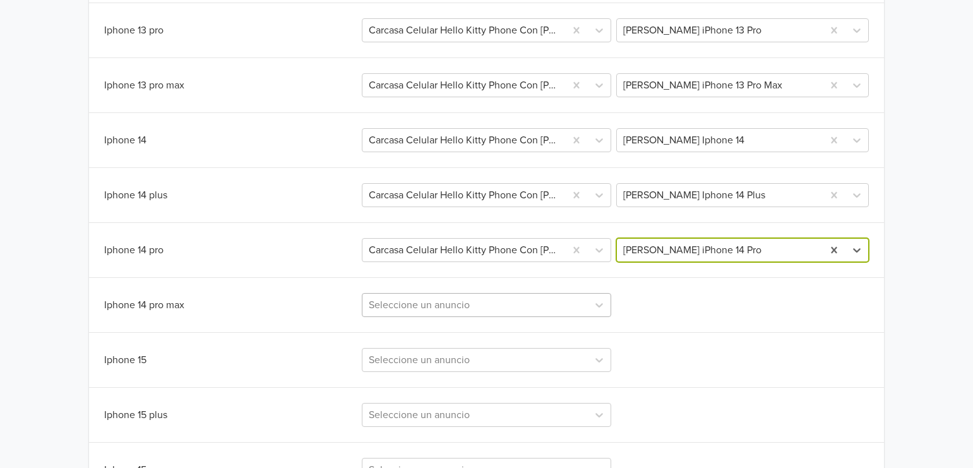
click at [534, 308] on div "Seleccione un anuncio" at bounding box center [487, 305] width 250 height 24
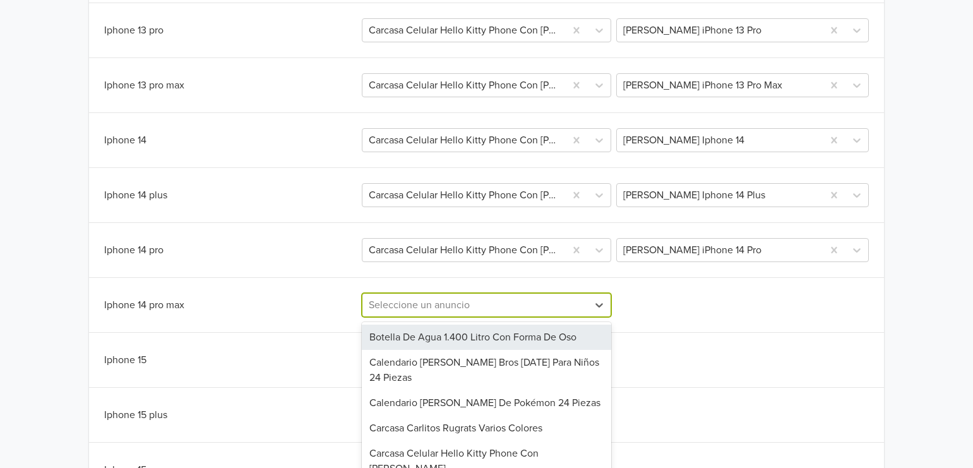
scroll to position [812, 0]
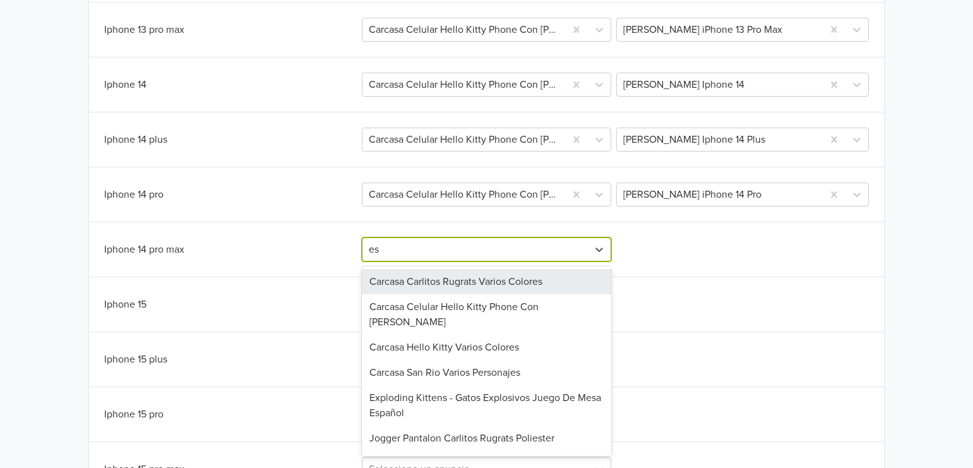
type input "esp"
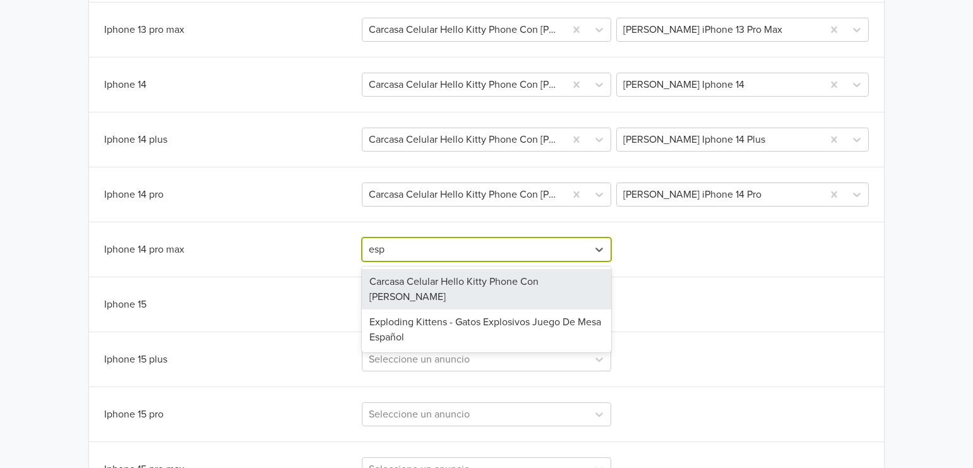
click at [546, 287] on div "Carcasa Celular Hello Kitty Phone Con [PERSON_NAME]" at bounding box center [487, 289] width 250 height 40
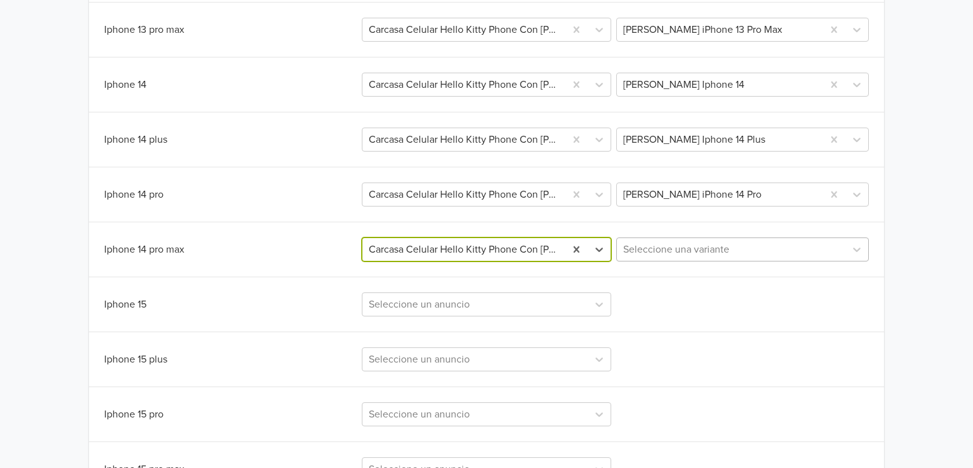
click at [662, 256] on div at bounding box center [731, 250] width 216 height 18
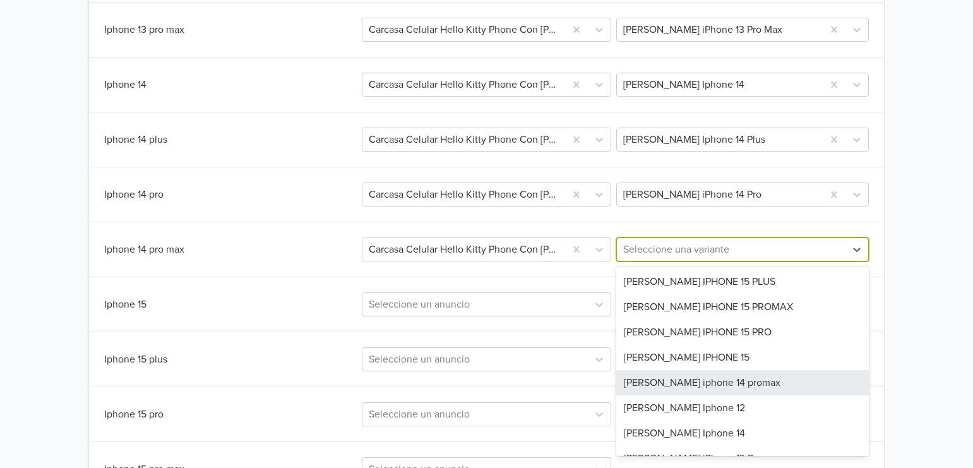
click at [731, 388] on div "[PERSON_NAME] iphone 14 promax" at bounding box center [742, 382] width 253 height 25
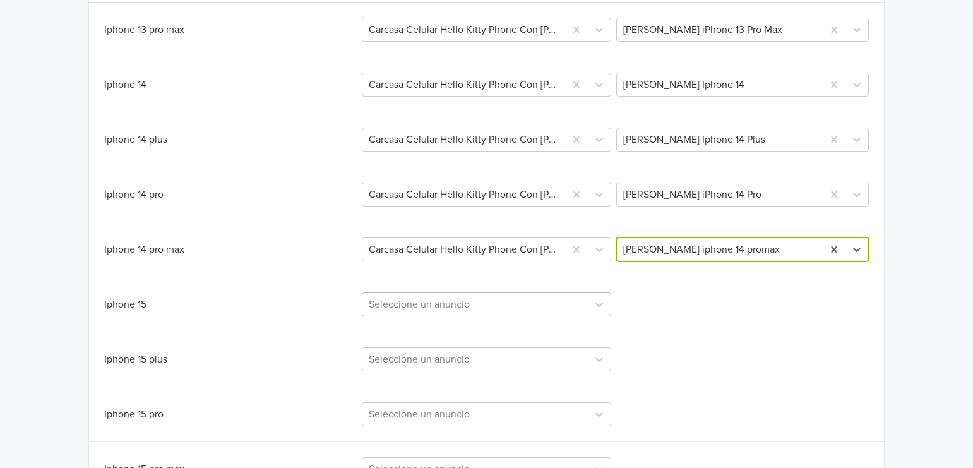
click at [458, 309] on div "Seleccione un anuncio" at bounding box center [487, 304] width 250 height 24
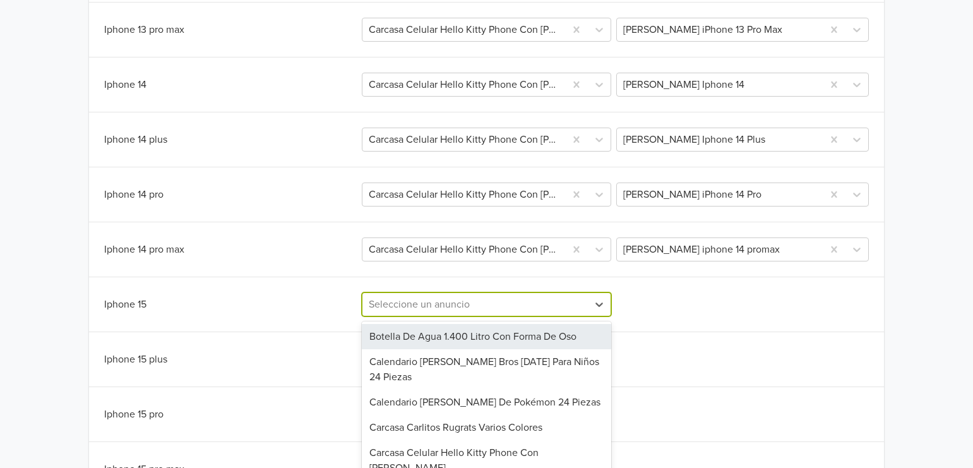
scroll to position [867, 0]
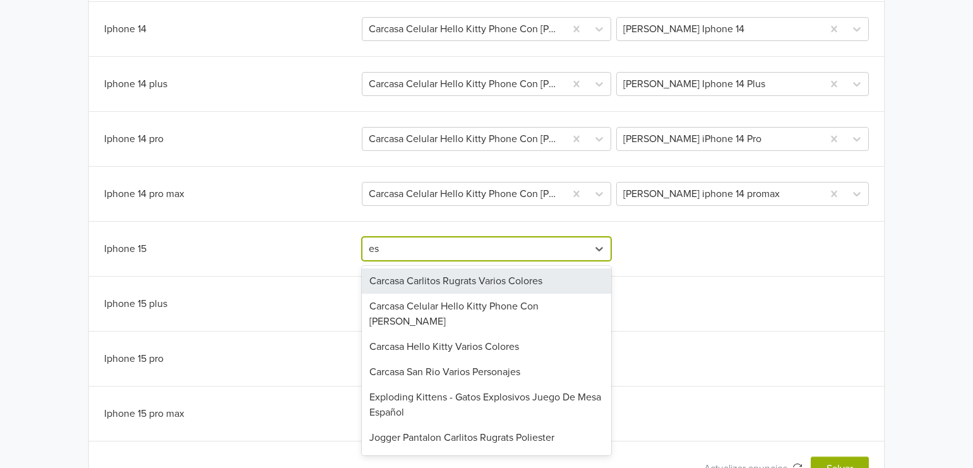
type input "esp"
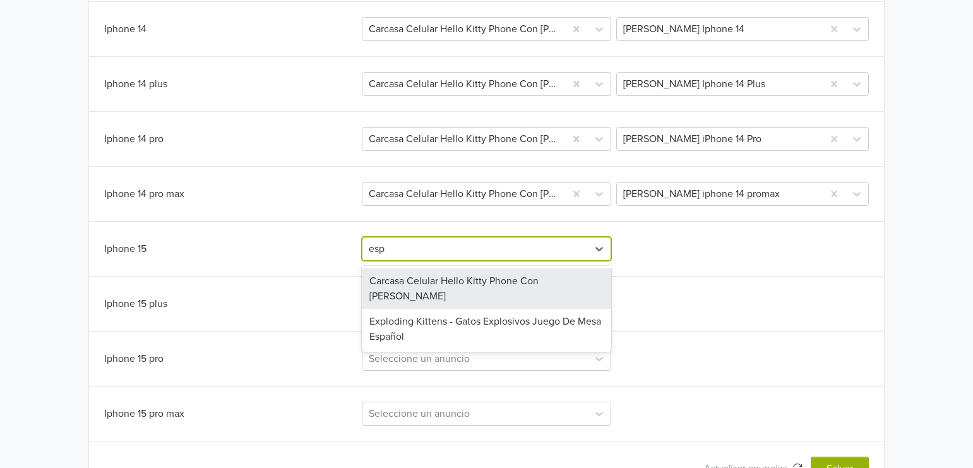
click at [491, 284] on div "Carcasa Celular Hello Kitty Phone Con [PERSON_NAME]" at bounding box center [487, 288] width 250 height 40
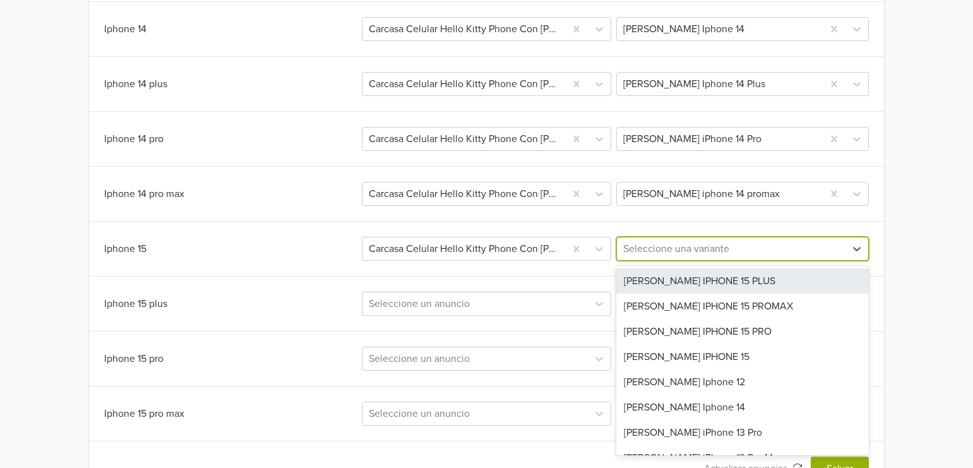
click at [673, 256] on div at bounding box center [731, 249] width 216 height 18
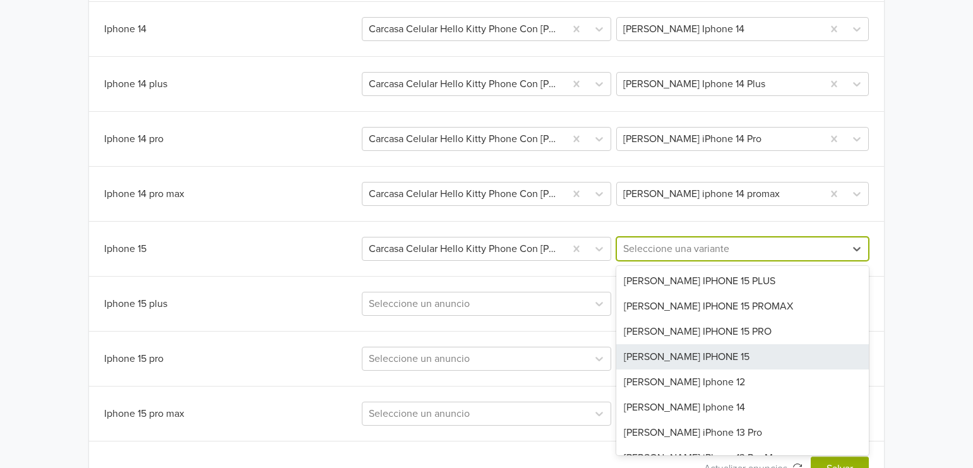
click at [710, 367] on div "[PERSON_NAME] IPHONE 15" at bounding box center [742, 356] width 253 height 25
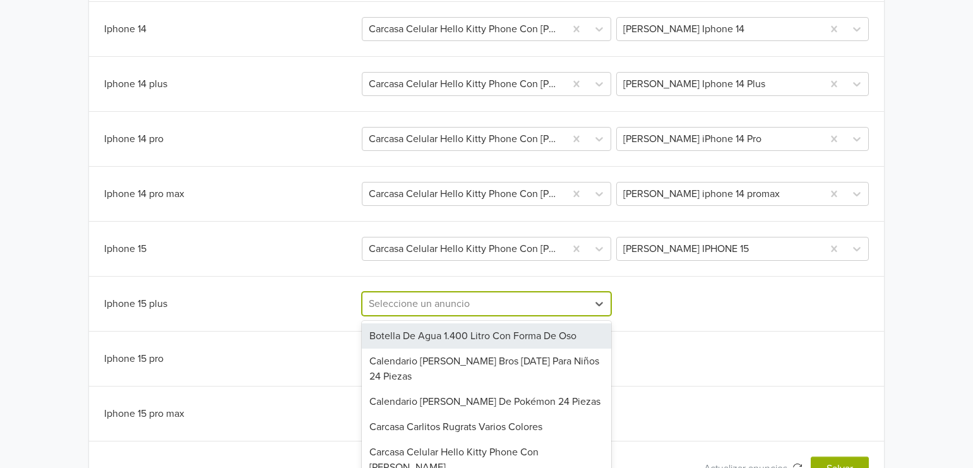
click at [519, 306] on div "219 results available. Use Up and Down to choose options, press Enter to select…" at bounding box center [487, 304] width 250 height 24
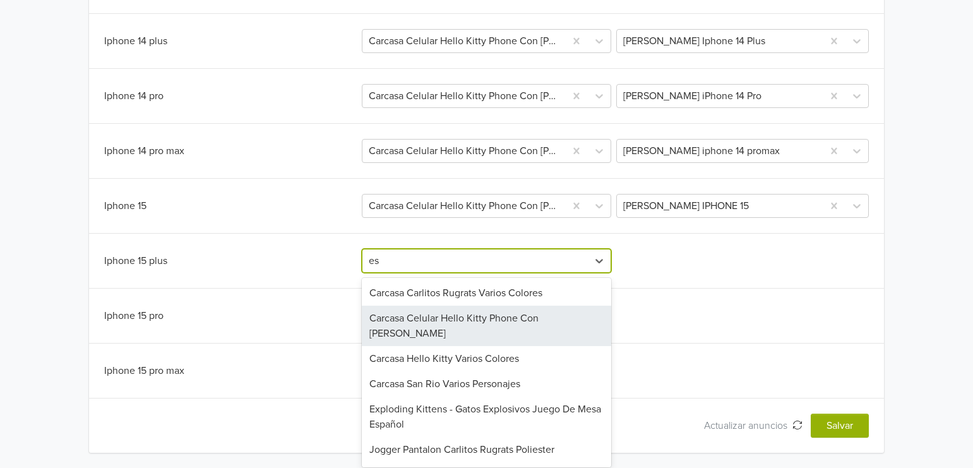
type input "esp"
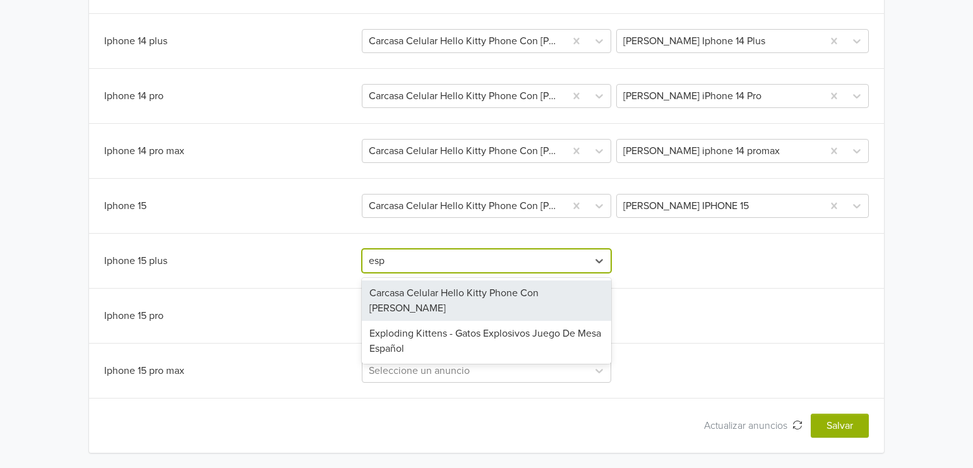
click at [539, 293] on div "Carcasa Celular Hello Kitty Phone Con [PERSON_NAME]" at bounding box center [487, 300] width 250 height 40
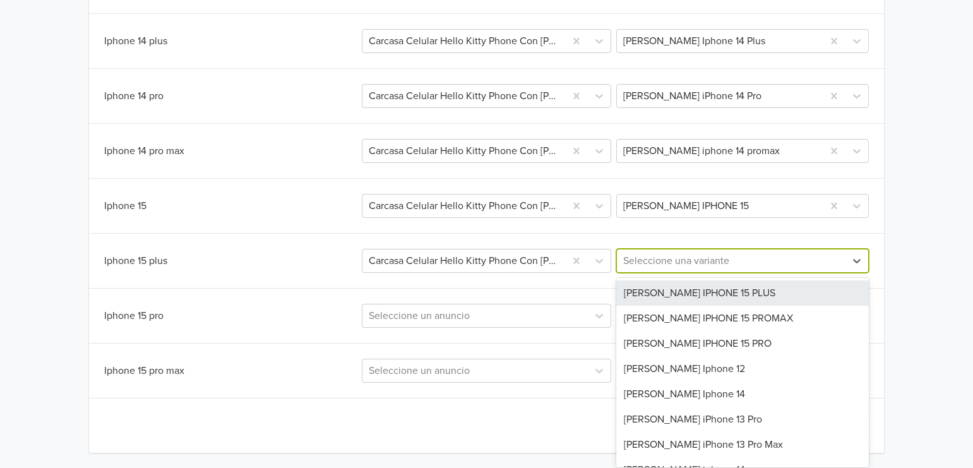
click at [750, 253] on div at bounding box center [731, 261] width 216 height 18
click at [701, 296] on div "[PERSON_NAME] IPHONE 15 PLUS" at bounding box center [742, 292] width 253 height 25
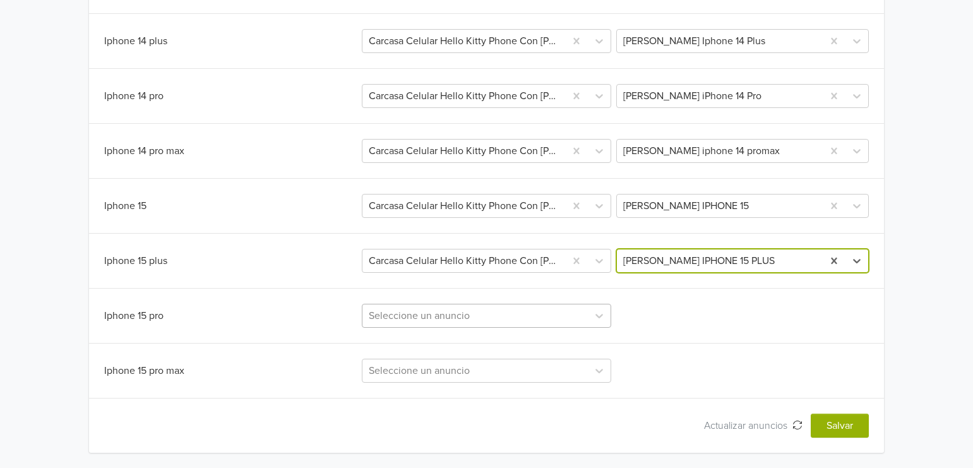
click at [541, 323] on div at bounding box center [475, 316] width 213 height 18
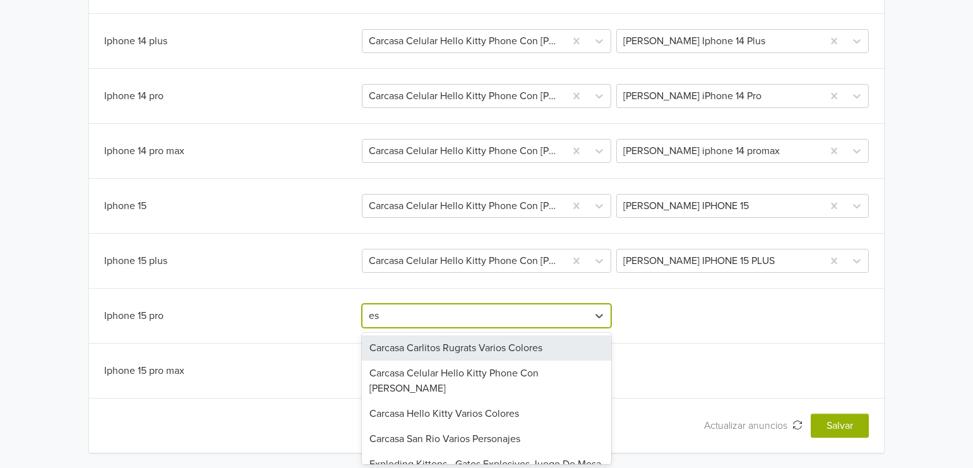
type input "esp"
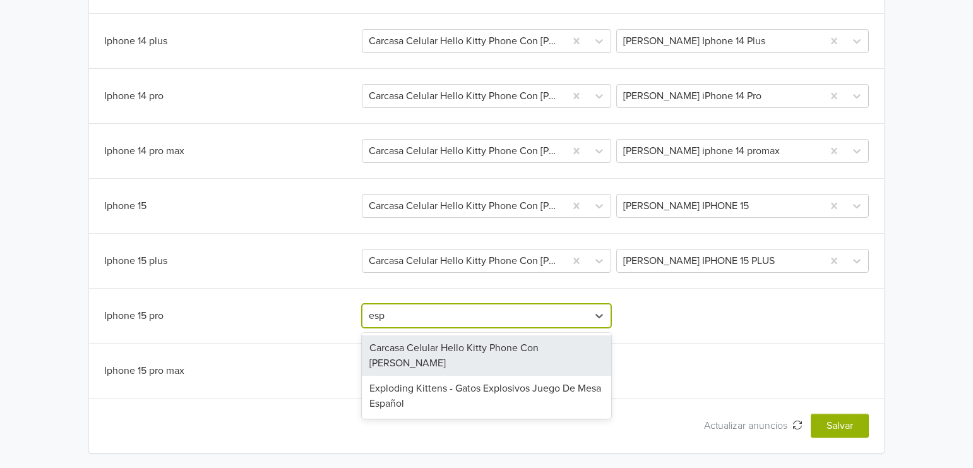
click at [529, 348] on div "Carcasa Celular Hello Kitty Phone Con [PERSON_NAME]" at bounding box center [487, 355] width 250 height 40
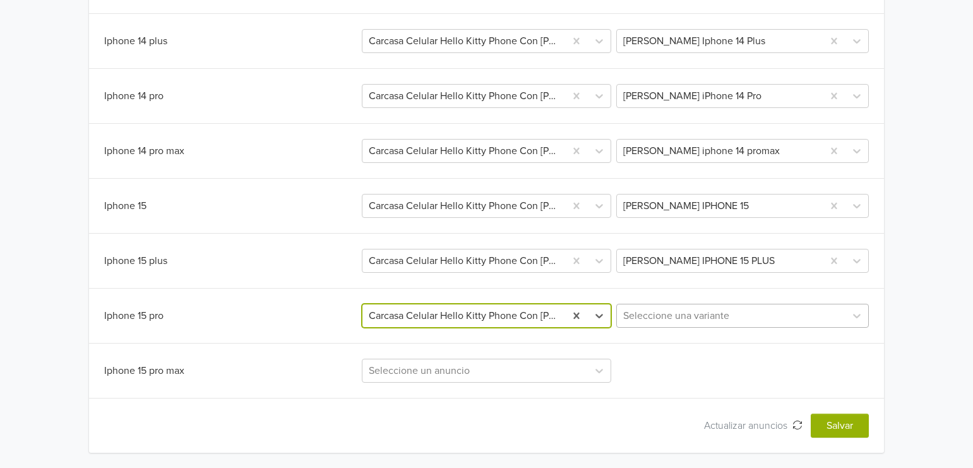
click at [678, 313] on div at bounding box center [731, 316] width 216 height 18
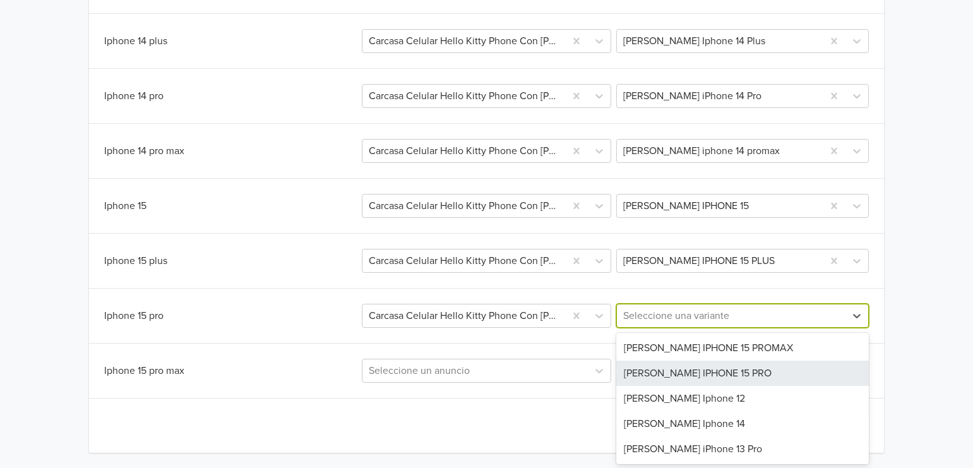
click at [718, 372] on div "[PERSON_NAME] IPHONE 15 PRO" at bounding box center [742, 373] width 253 height 25
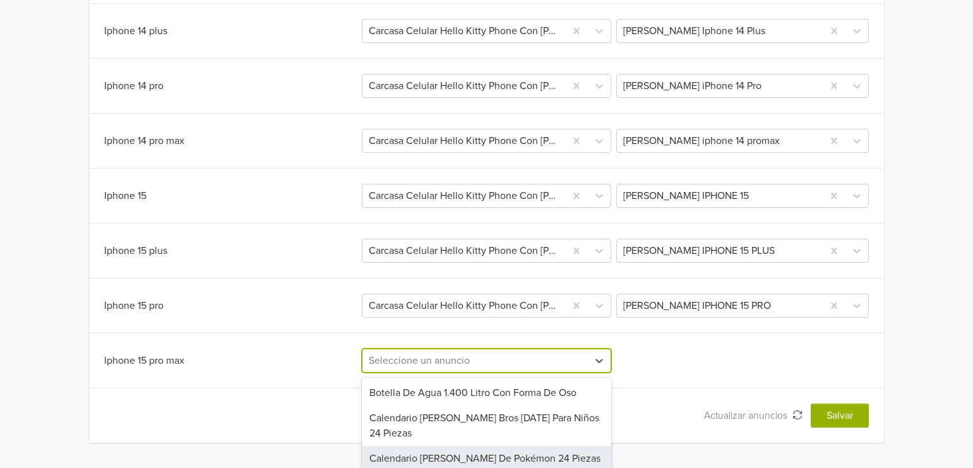
click at [472, 366] on div "219 results available. Use Up and Down to choose options, press Enter to select…" at bounding box center [487, 361] width 250 height 24
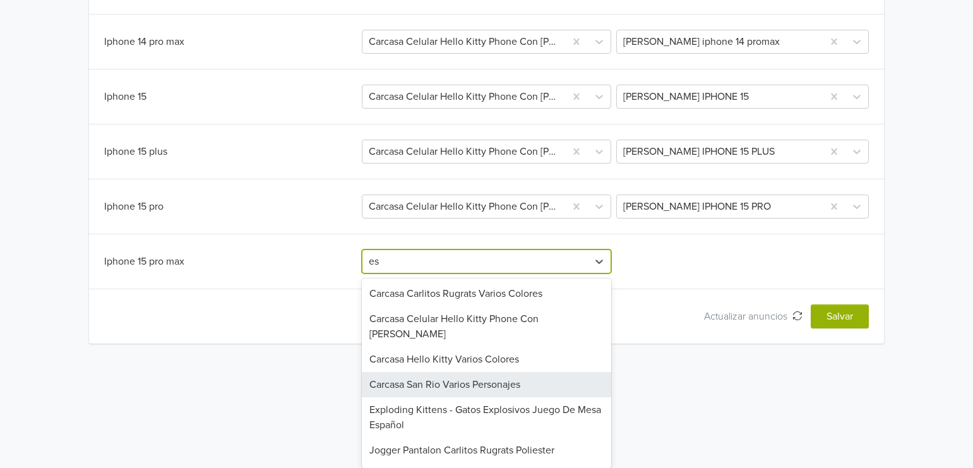
type input "esp"
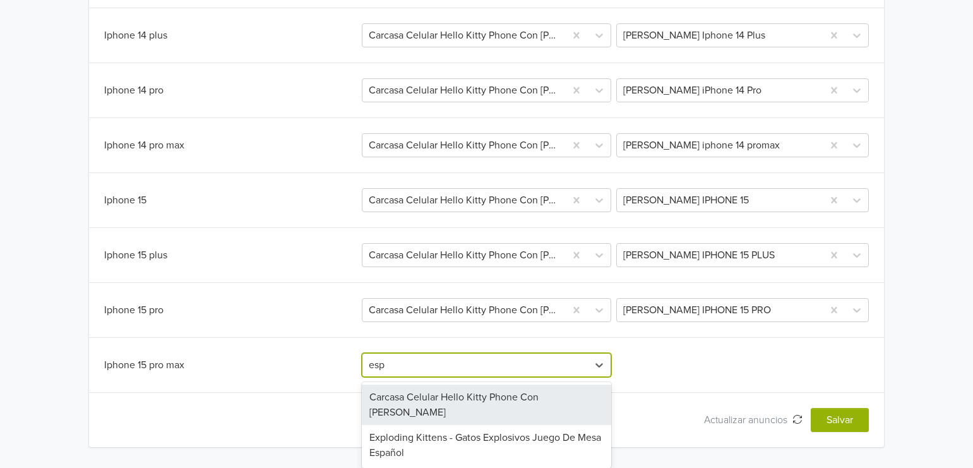
click at [577, 402] on div "Carcasa Celular Hello Kitty Phone Con [PERSON_NAME]" at bounding box center [487, 405] width 250 height 40
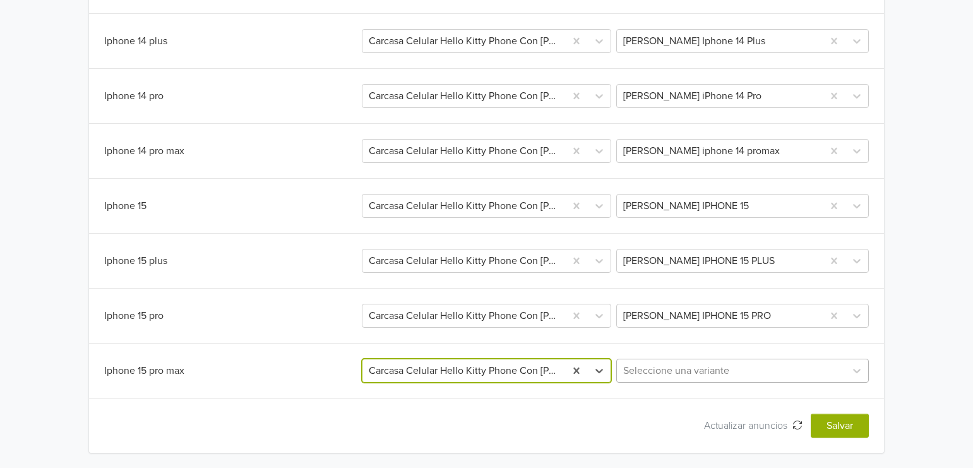
scroll to position [1029, 0]
click at [690, 366] on div "Seleccione una variante" at bounding box center [742, 371] width 253 height 24
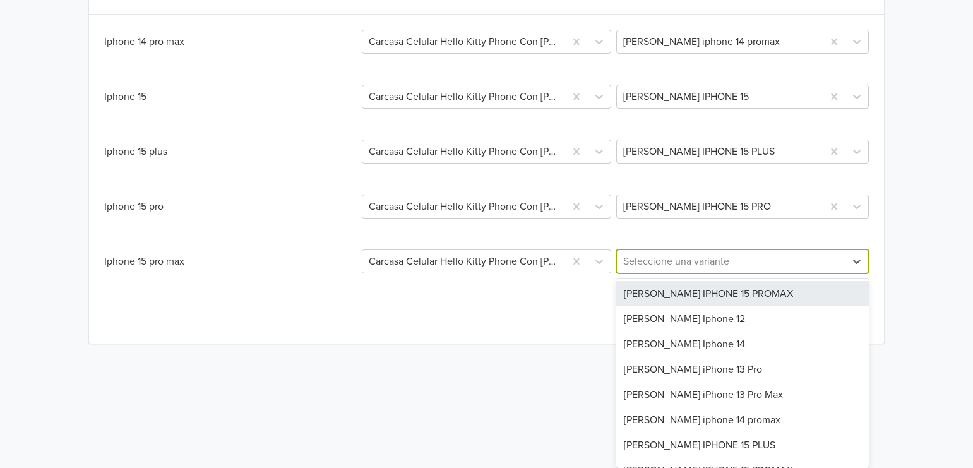
click at [736, 296] on div "[PERSON_NAME] IPHONE 15 PROMAX" at bounding box center [742, 293] width 253 height 25
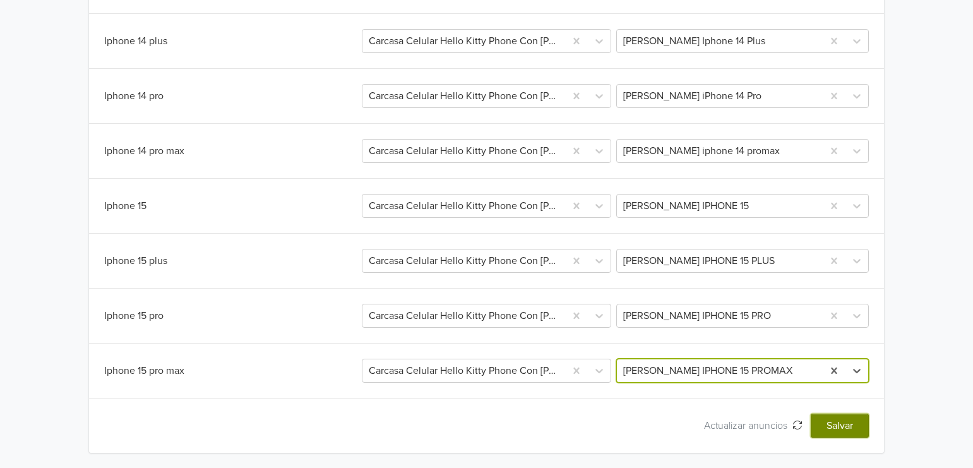
click at [827, 429] on button "Salvar" at bounding box center [840, 426] width 58 height 24
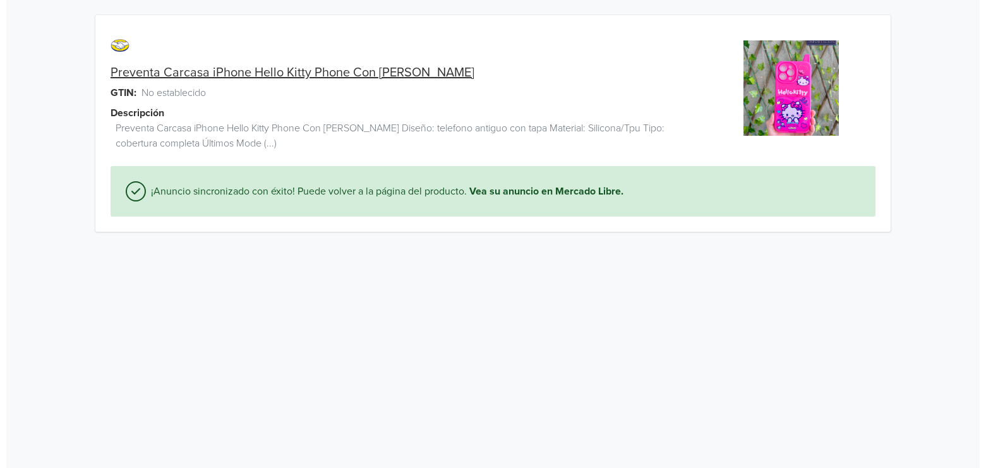
scroll to position [0, 0]
